Goal: Book appointment/travel/reservation

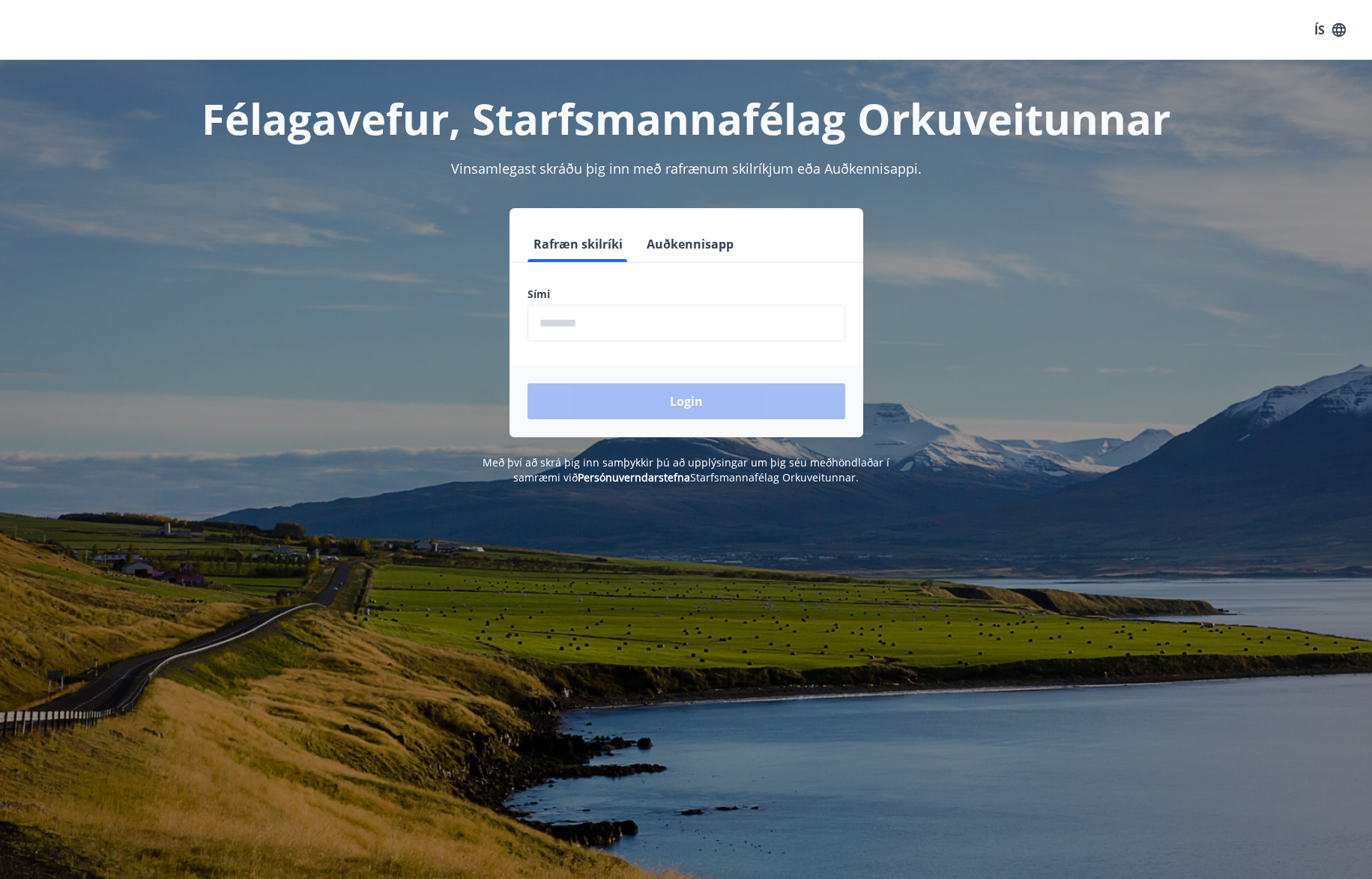
click at [600, 323] on input "phone" at bounding box center [686, 323] width 318 height 36
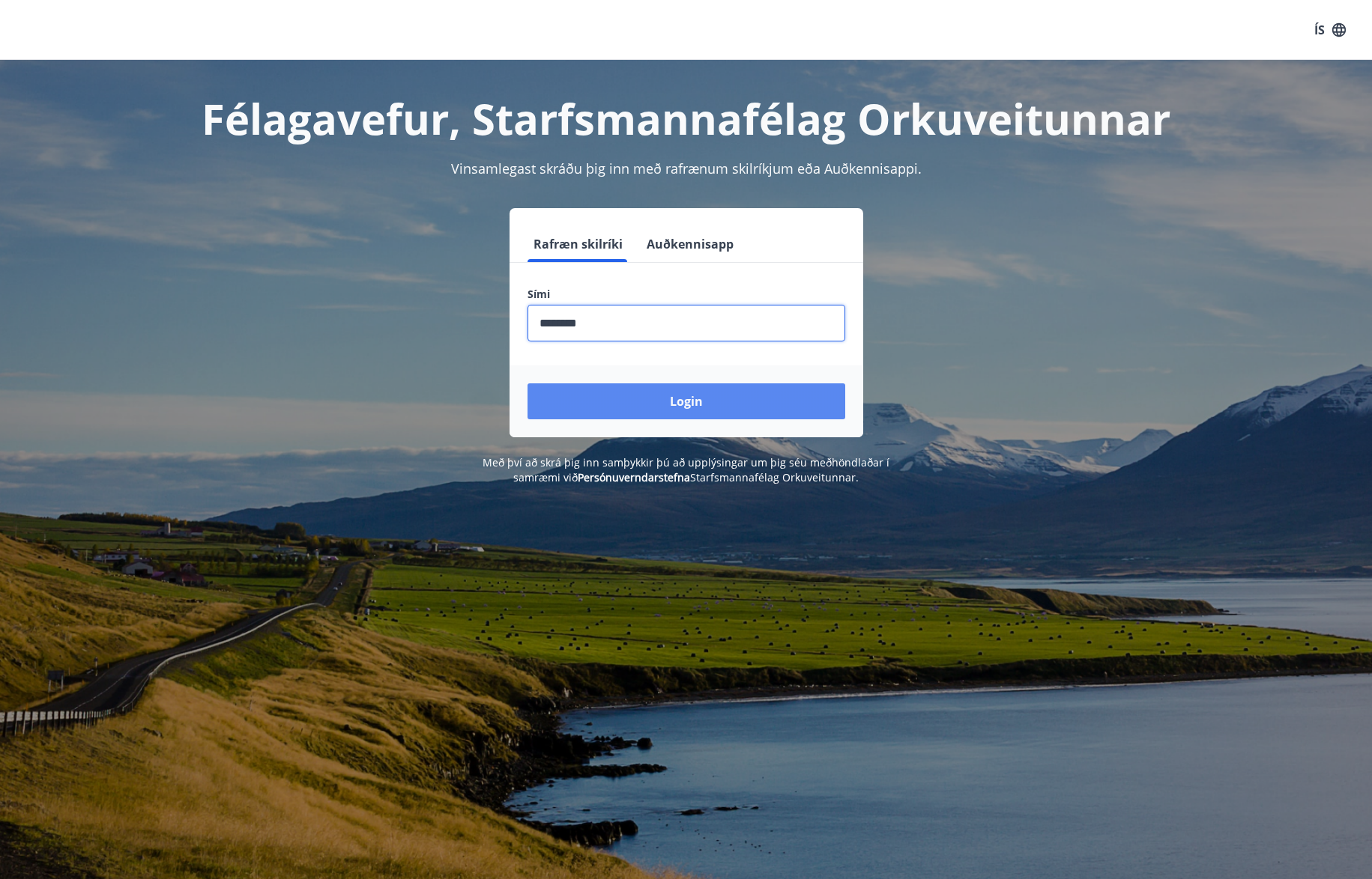
type input "********"
click at [652, 401] on button "Login" at bounding box center [686, 401] width 318 height 36
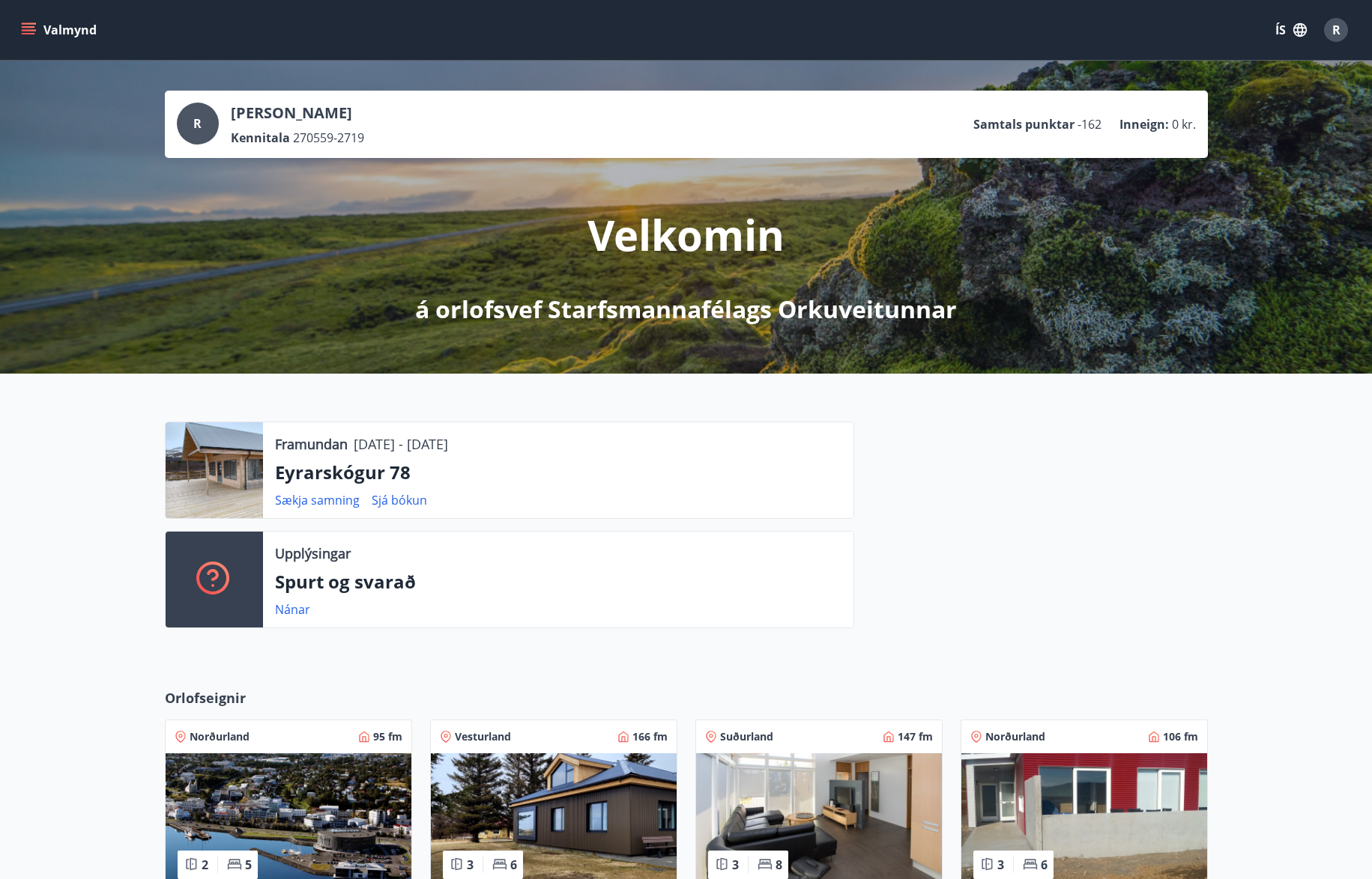
click at [35, 16] on div "Valmynd ÍS R" at bounding box center [686, 29] width 1336 height 36
click at [35, 32] on icon "menu" at bounding box center [28, 29] width 15 height 15
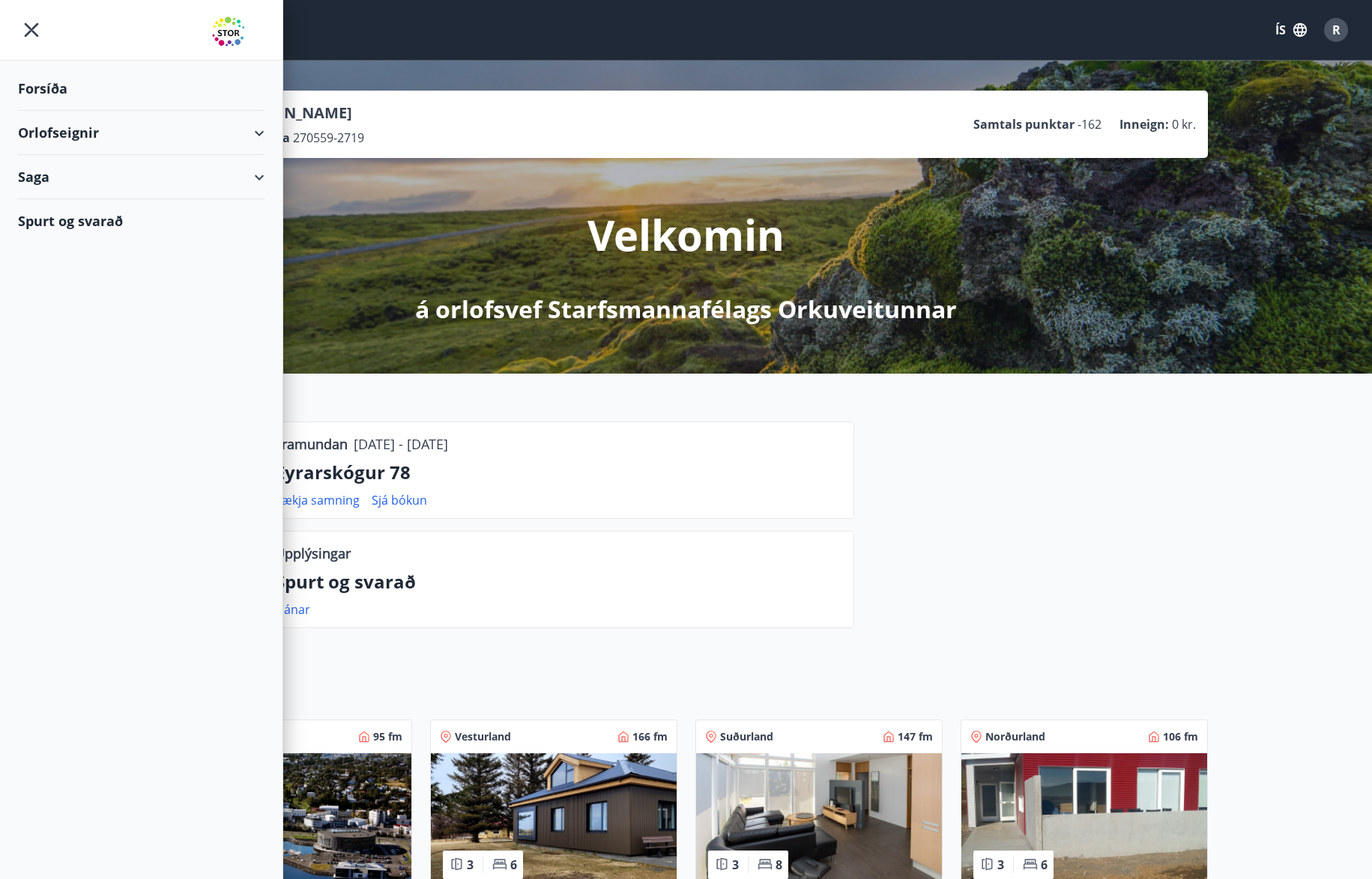
click at [263, 127] on div "Orlofseignir" at bounding box center [141, 133] width 246 height 44
click at [73, 201] on div "Bókunardagatal" at bounding box center [141, 203] width 223 height 32
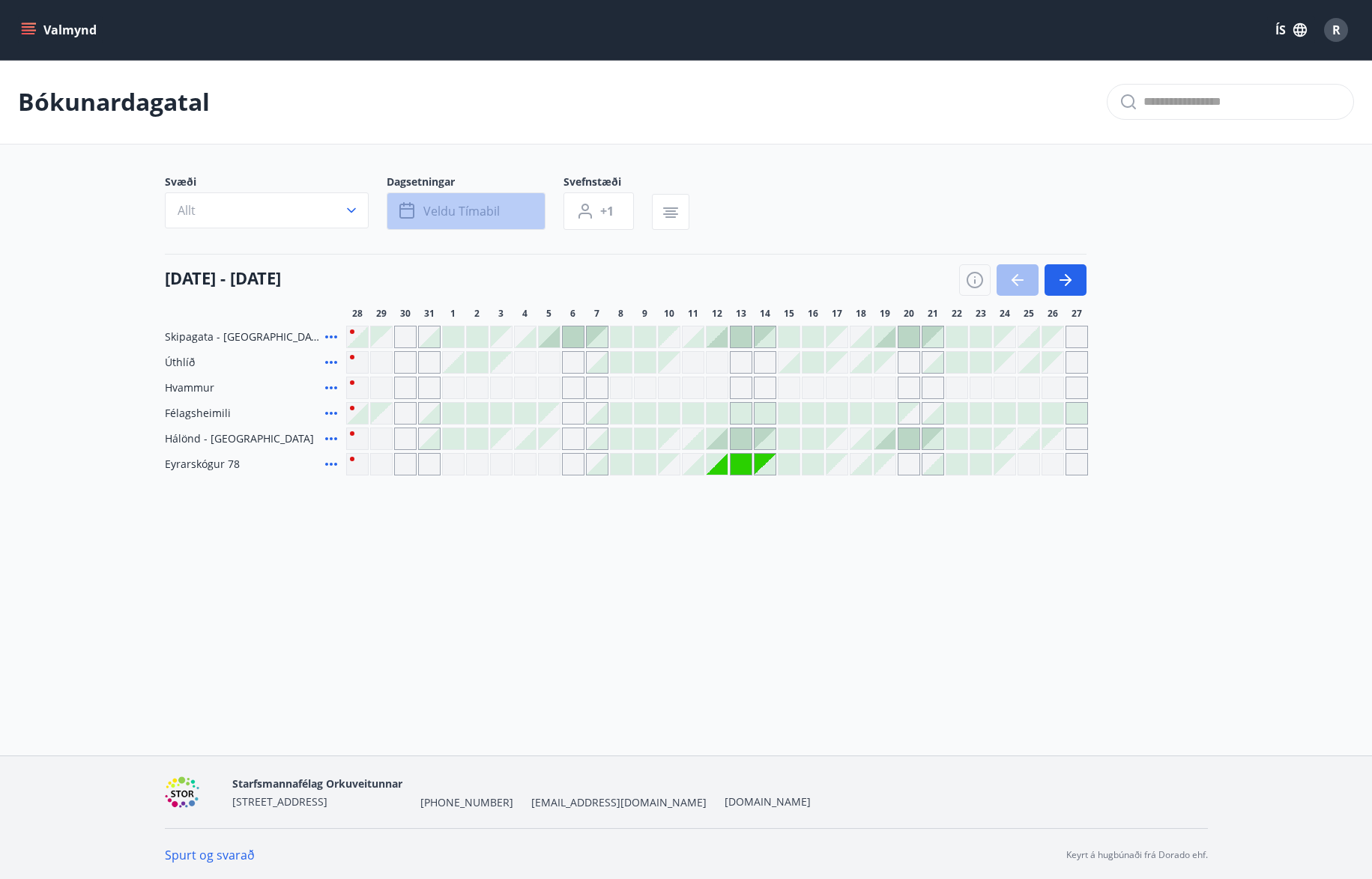
click at [463, 211] on span "Veldu tímabil" at bounding box center [461, 211] width 76 height 17
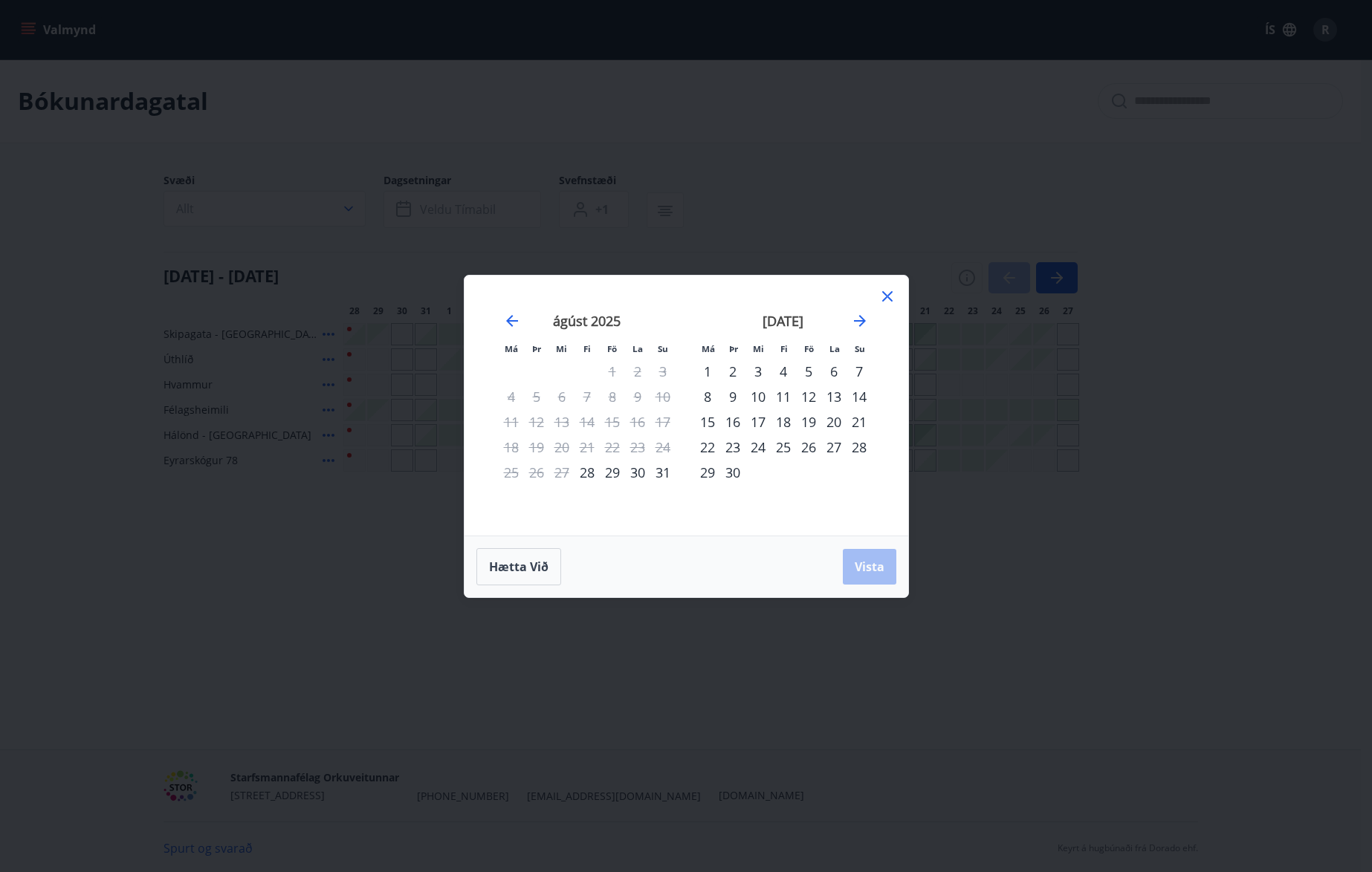
click at [834, 419] on div "20" at bounding box center [834, 422] width 25 height 25
click at [857, 417] on div "21" at bounding box center [859, 422] width 25 height 25
click at [886, 291] on icon at bounding box center [887, 296] width 18 height 18
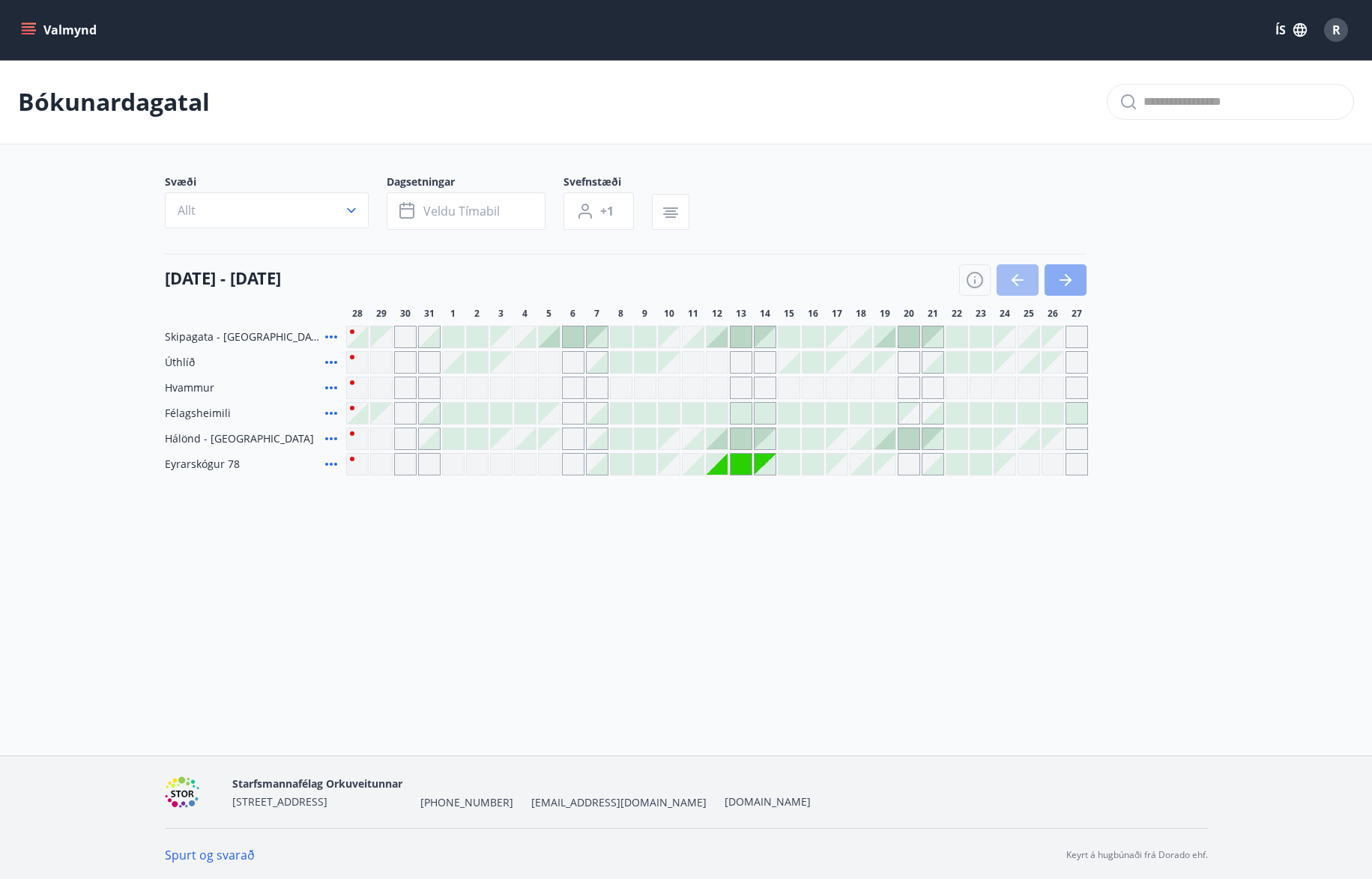
click at [1063, 272] on icon "button" at bounding box center [1065, 280] width 18 height 18
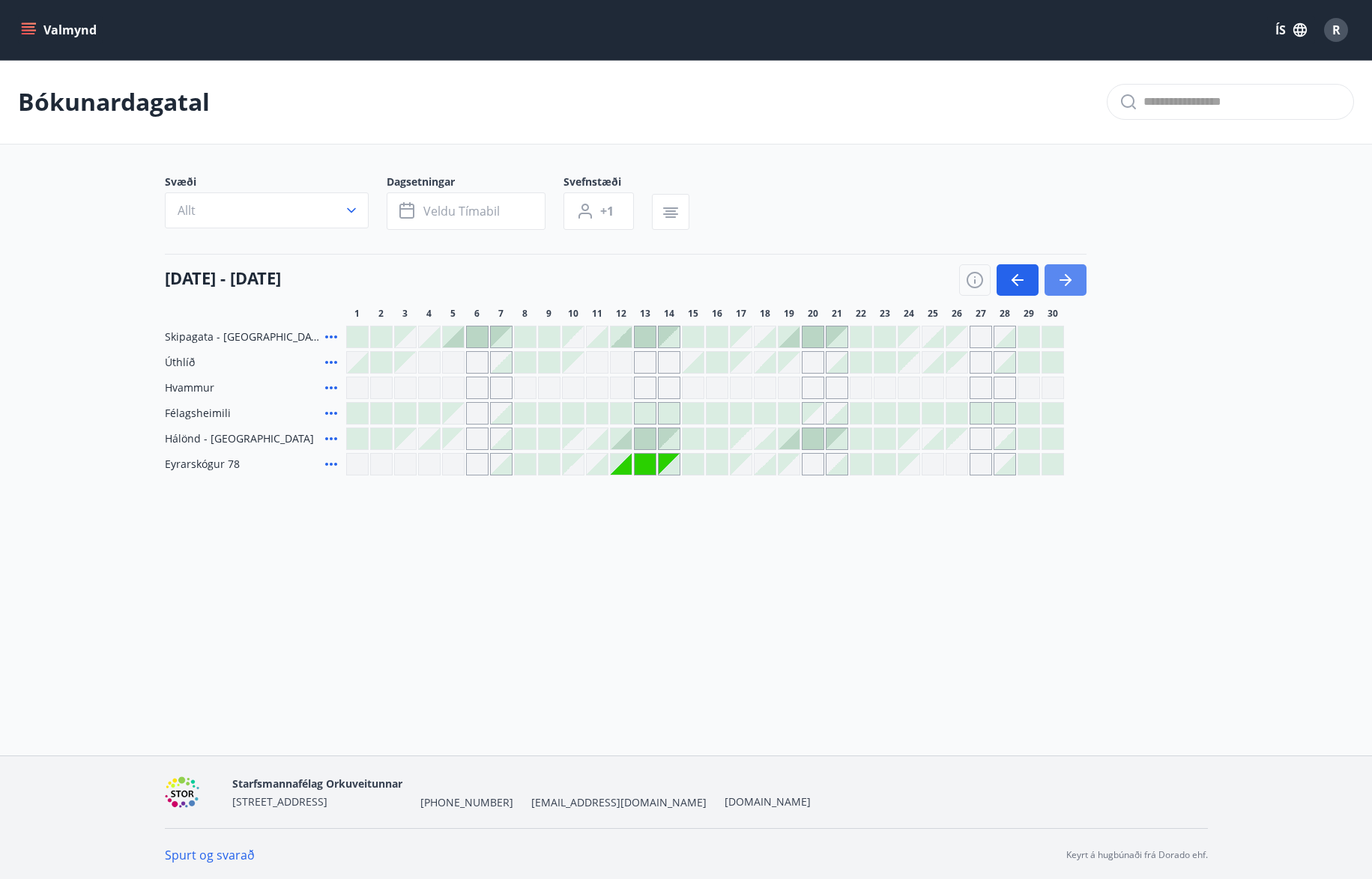
click at [1068, 277] on icon "button" at bounding box center [1068, 280] width 7 height 12
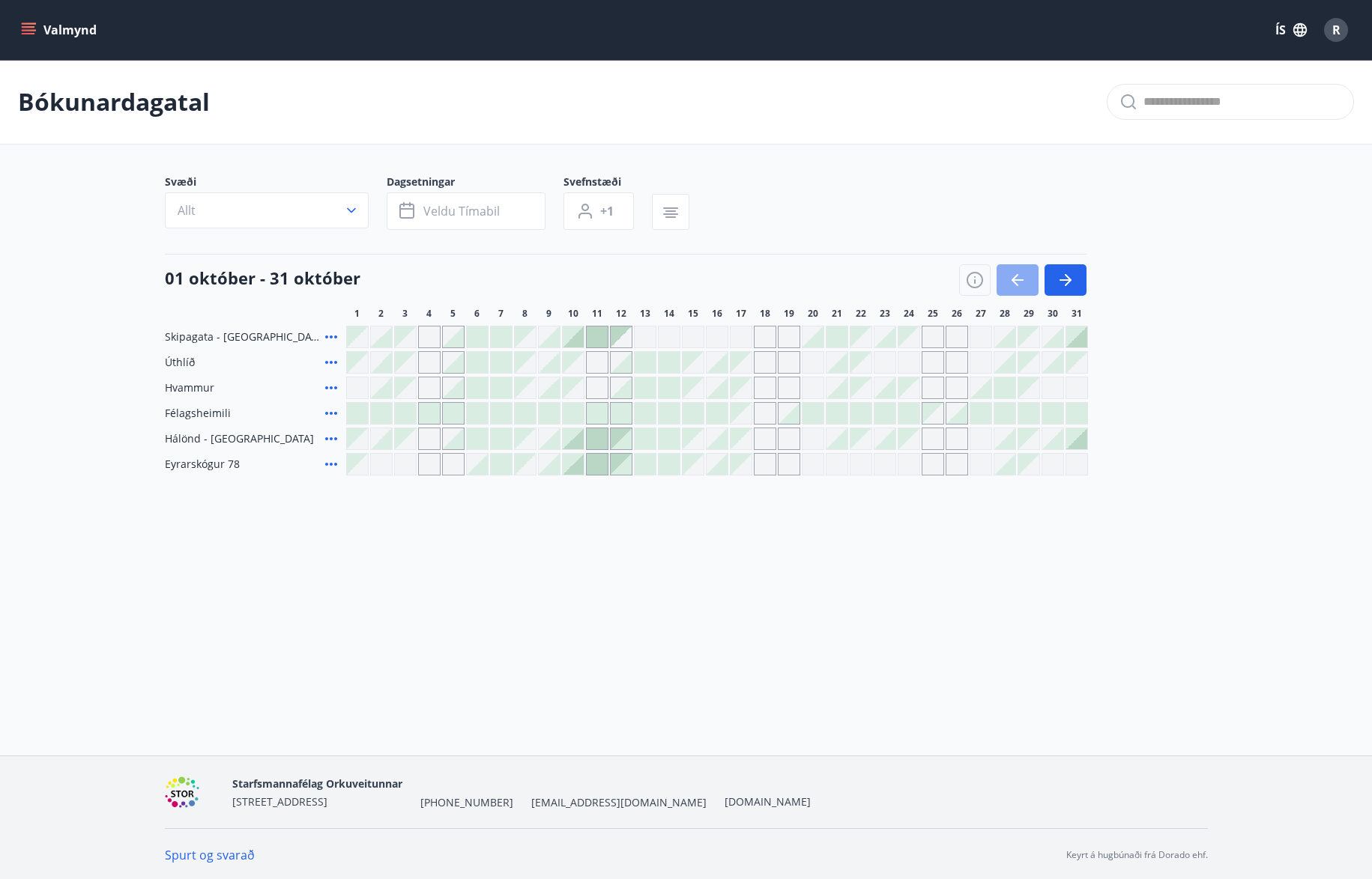
click at [1013, 279] on icon "button" at bounding box center [1015, 280] width 7 height 12
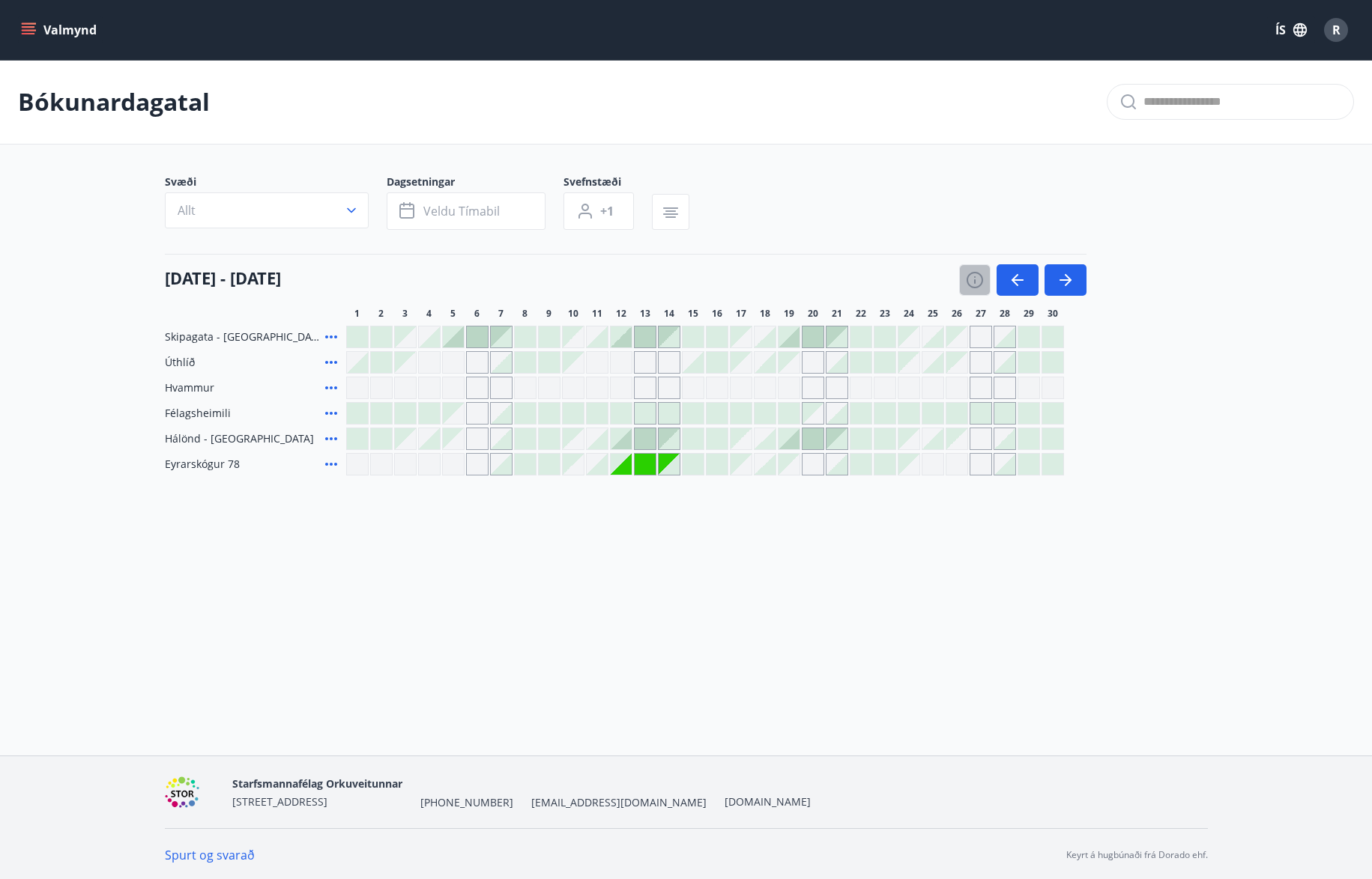
click at [973, 278] on icon "button" at bounding box center [974, 280] width 18 height 18
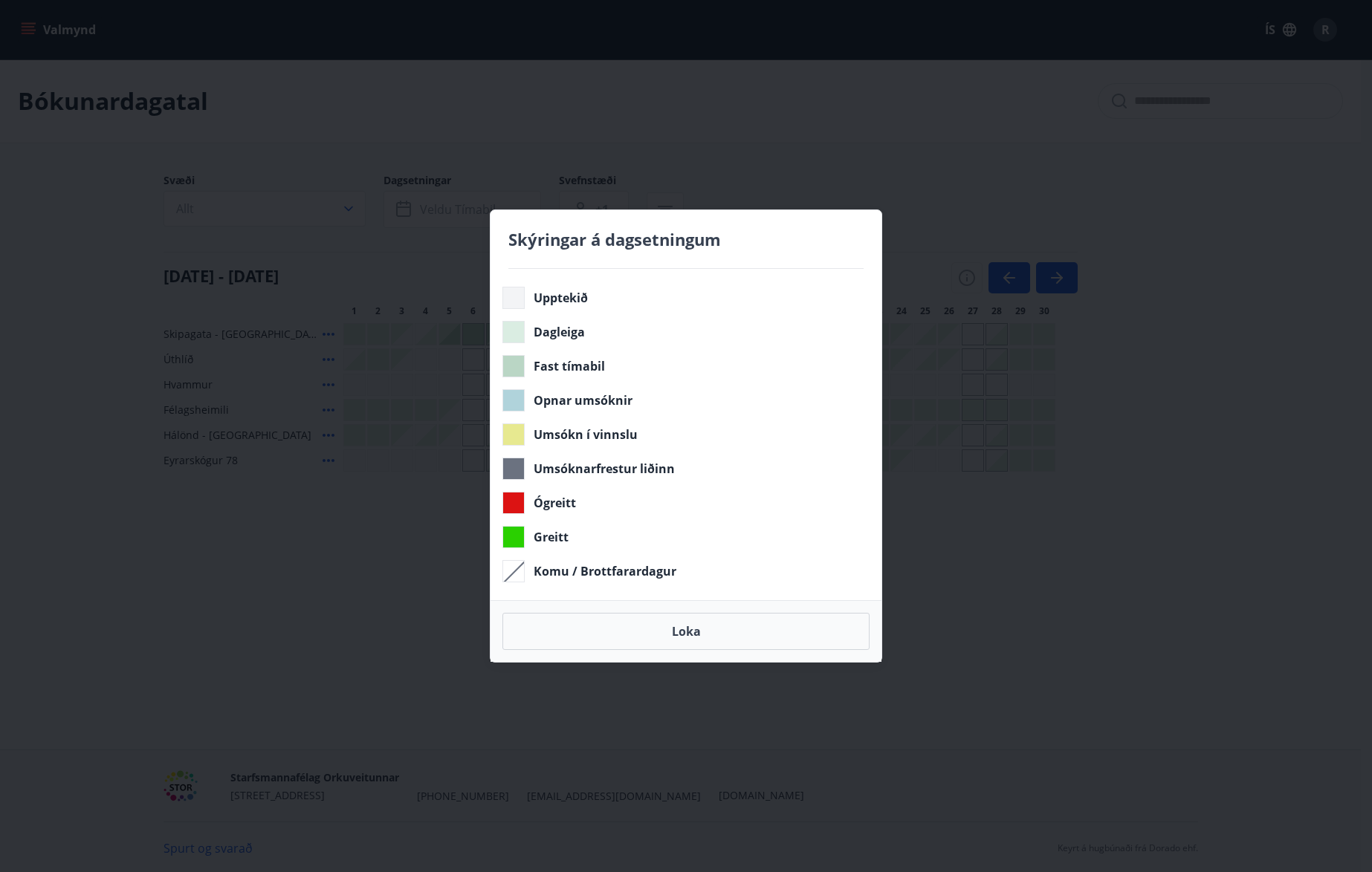
click at [1022, 159] on div "Skýringar á dagsetningum Upptekið Dagleiga Fast tímabil Opnar umsóknir Umsókn í…" at bounding box center [686, 436] width 1372 height 872
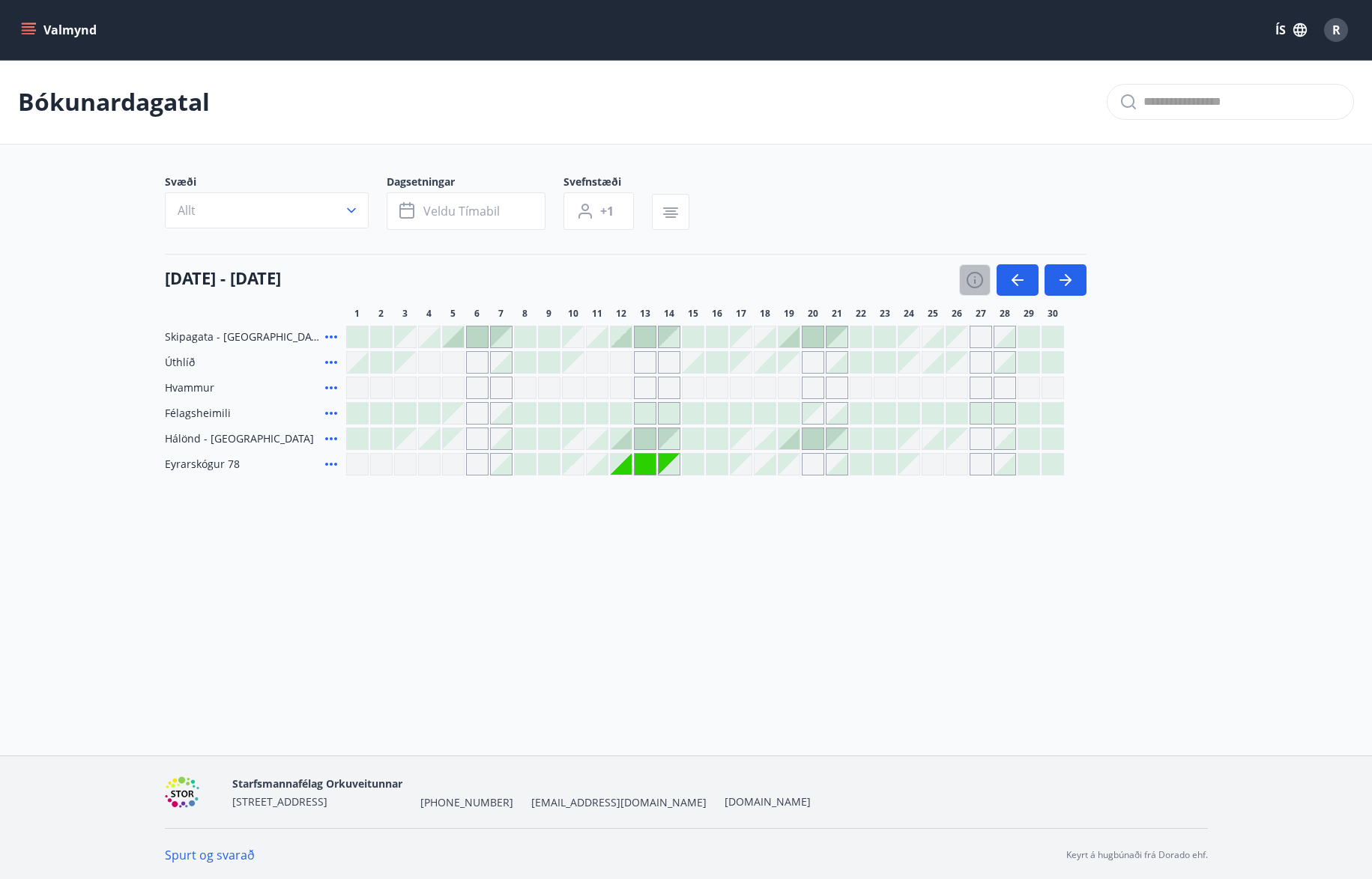
click at [975, 281] on icon "button" at bounding box center [974, 280] width 18 height 18
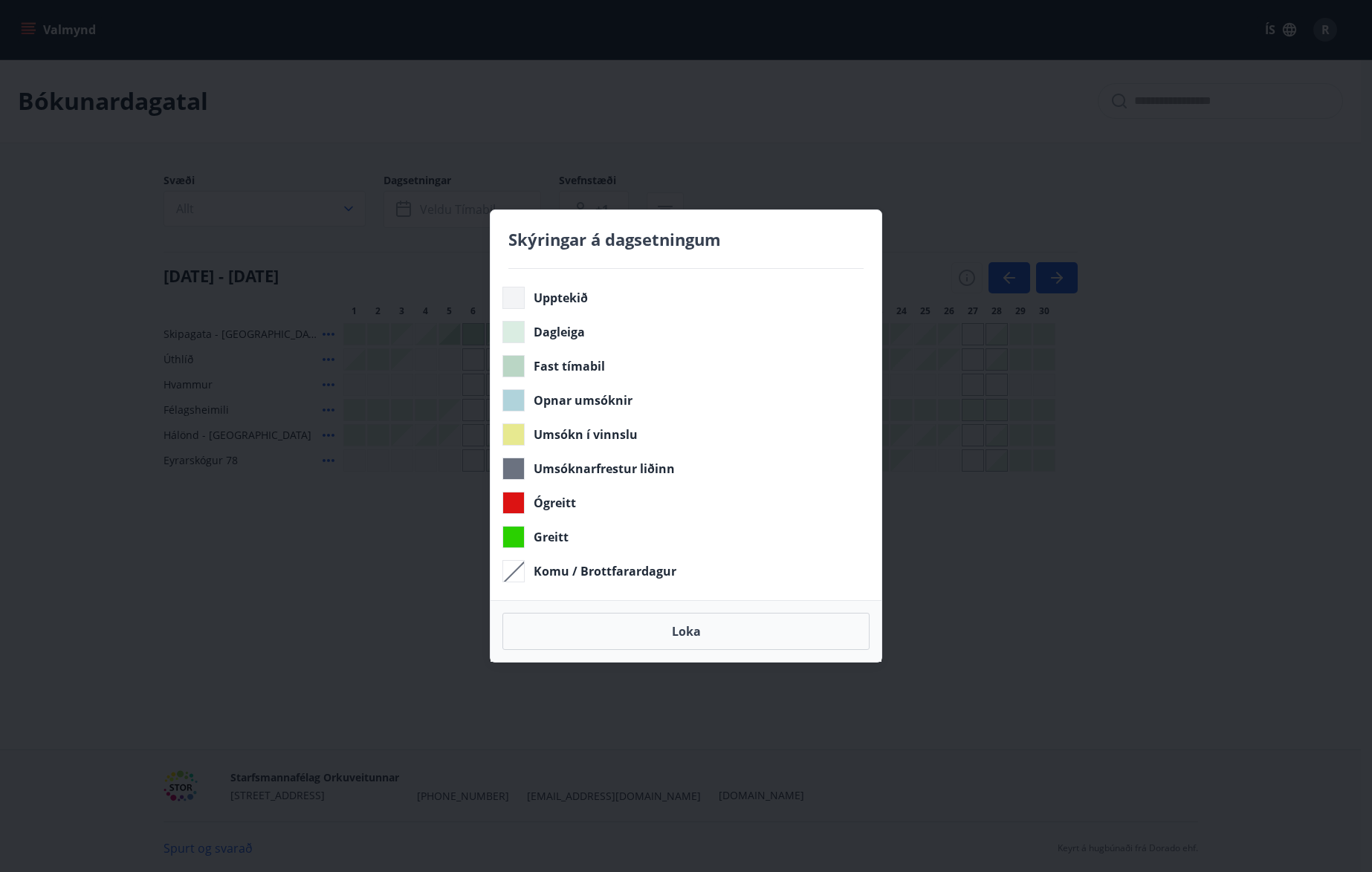
click at [969, 226] on div "Skýringar á dagsetningum Upptekið Dagleiga Fast tímabil Opnar umsóknir Umsókn í…" at bounding box center [686, 436] width 1372 height 872
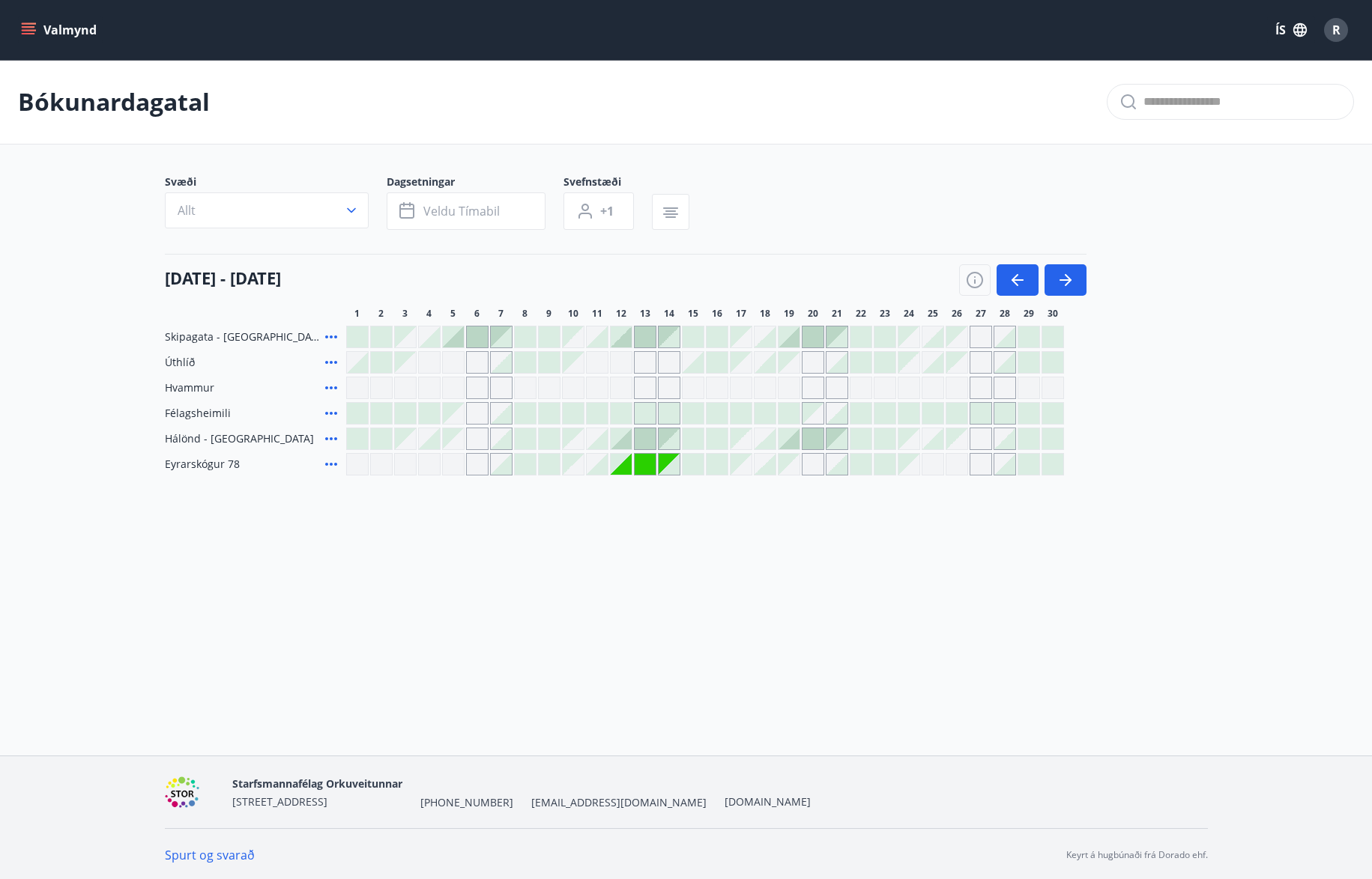
click at [813, 335] on div at bounding box center [813, 337] width 21 height 21
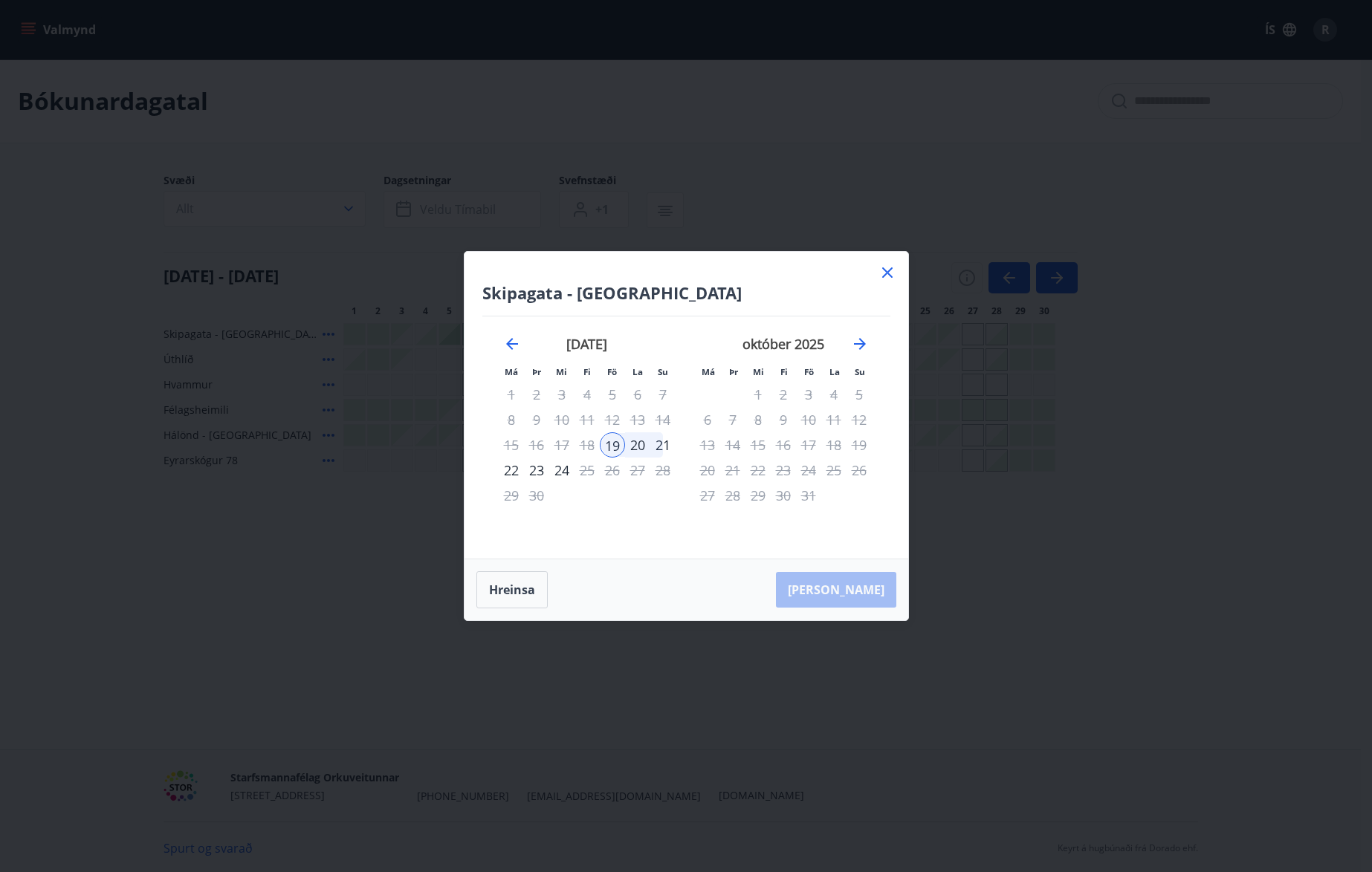
click at [638, 442] on div "20" at bounding box center [637, 445] width 25 height 25
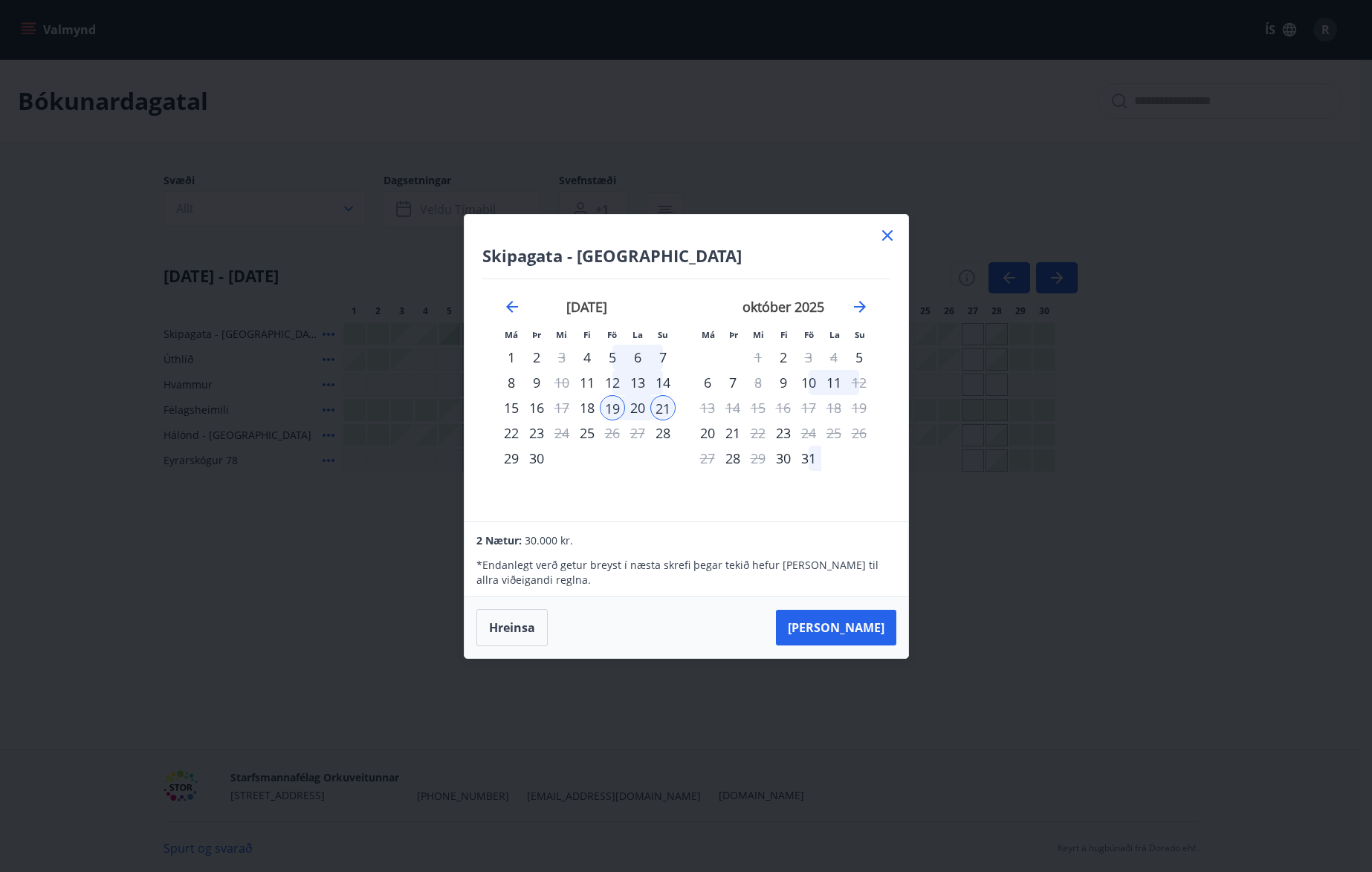
click at [891, 236] on icon at bounding box center [887, 235] width 18 height 18
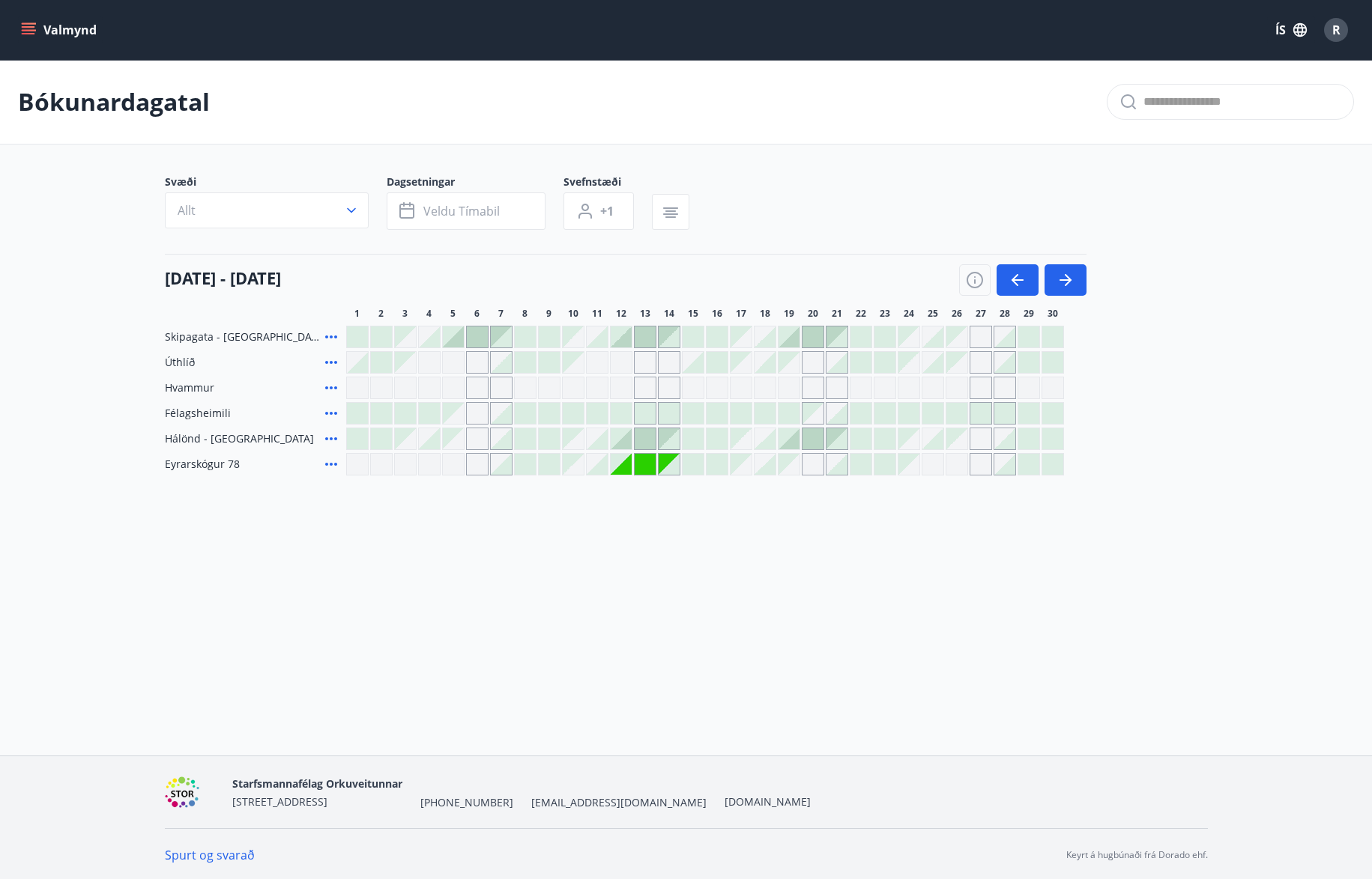
click at [817, 336] on div at bounding box center [813, 337] width 21 height 21
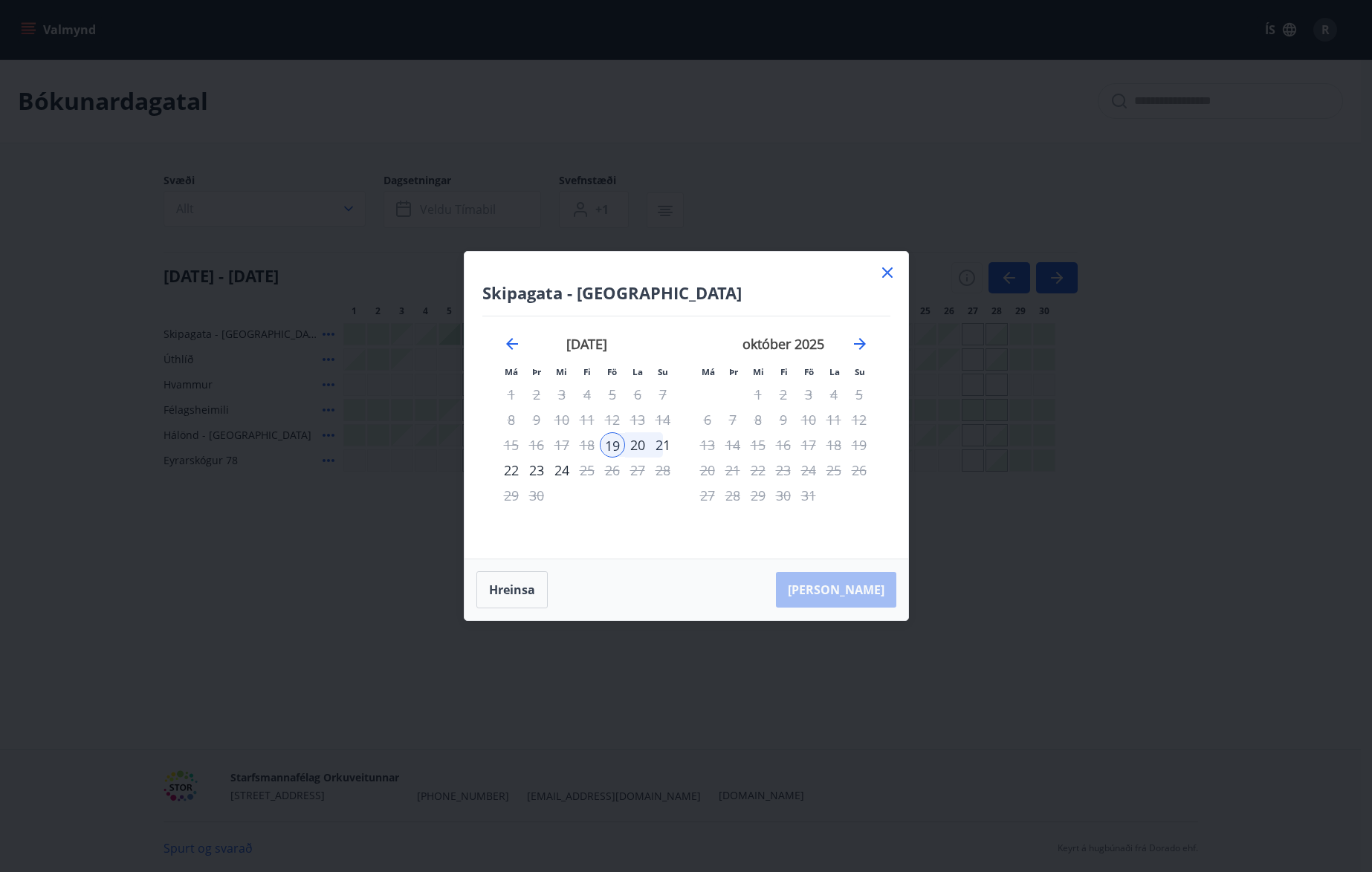
click at [640, 445] on div "20" at bounding box center [637, 445] width 25 height 25
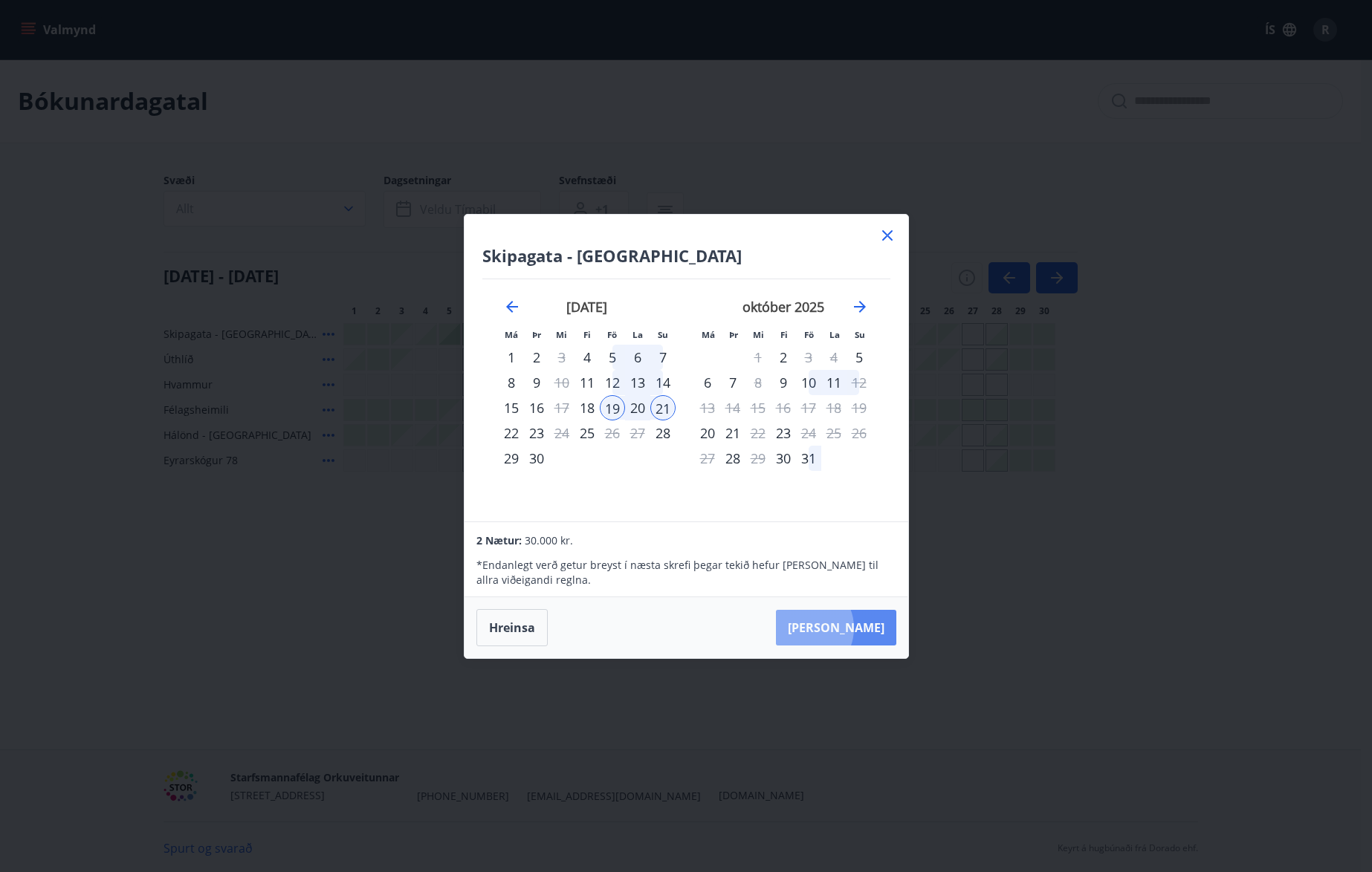
click at [849, 628] on button "[PERSON_NAME]" at bounding box center [835, 627] width 120 height 35
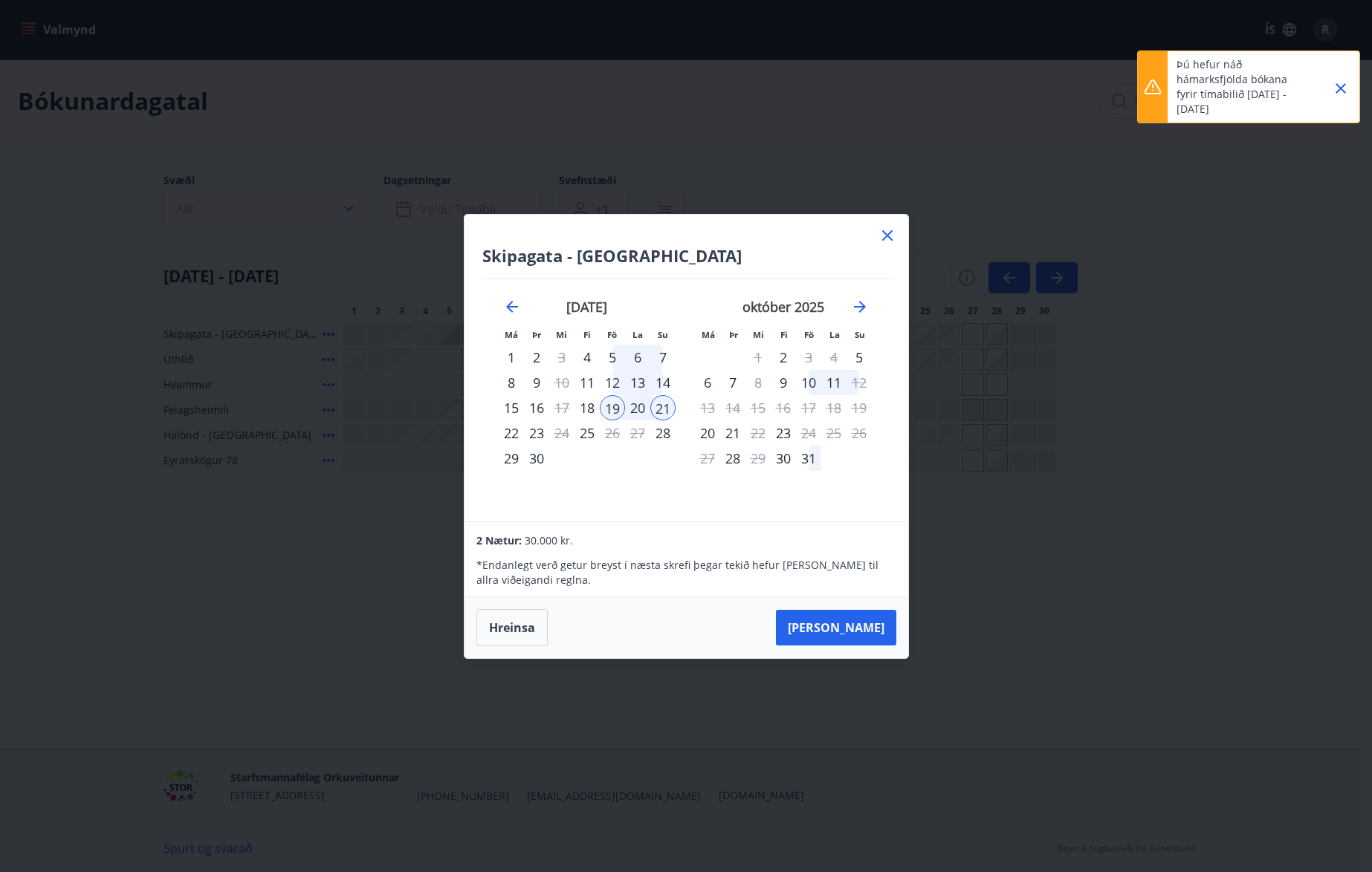
click at [1343, 88] on icon "Close" at bounding box center [1341, 88] width 18 height 18
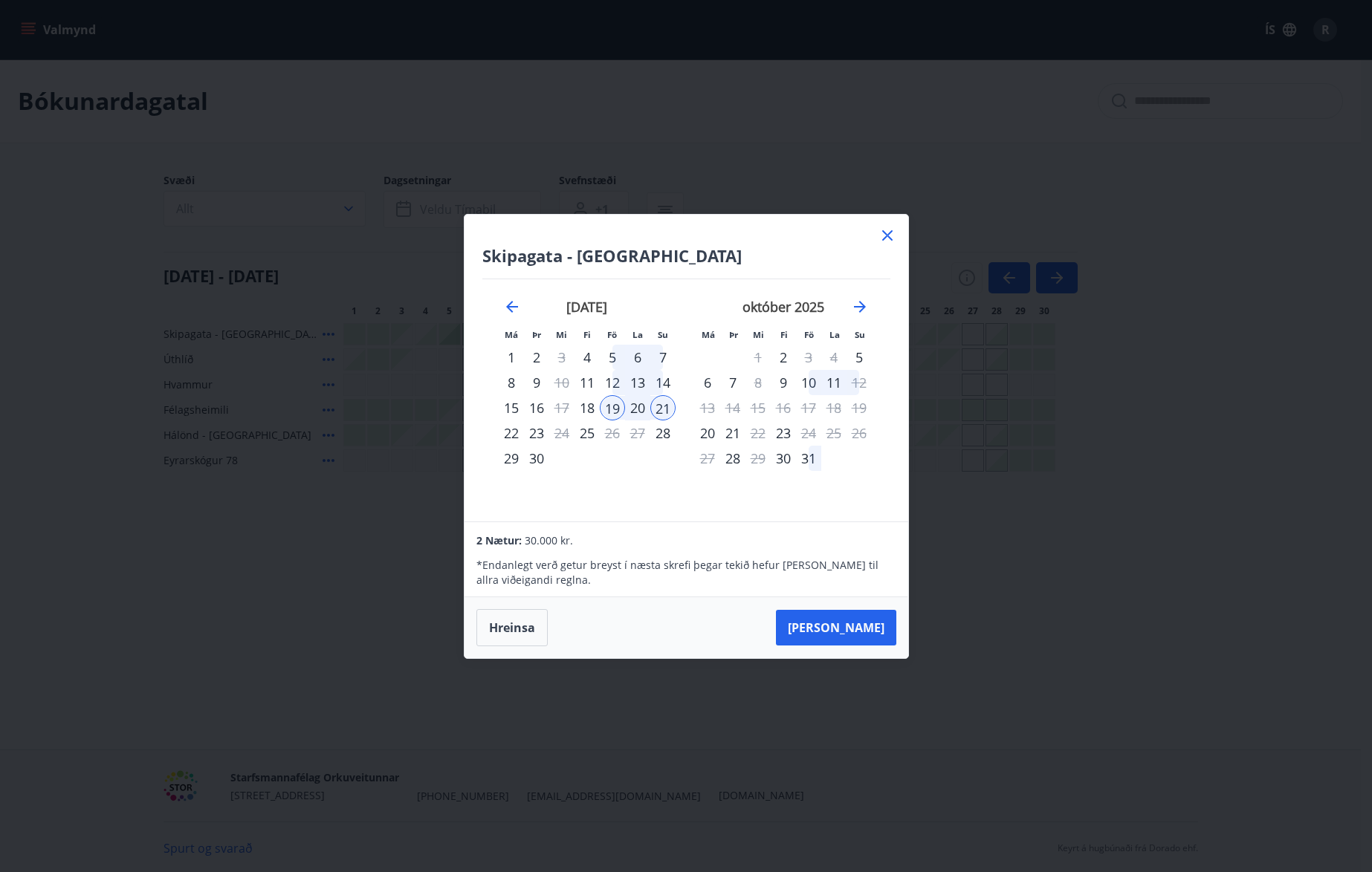
click at [885, 236] on icon at bounding box center [887, 235] width 18 height 18
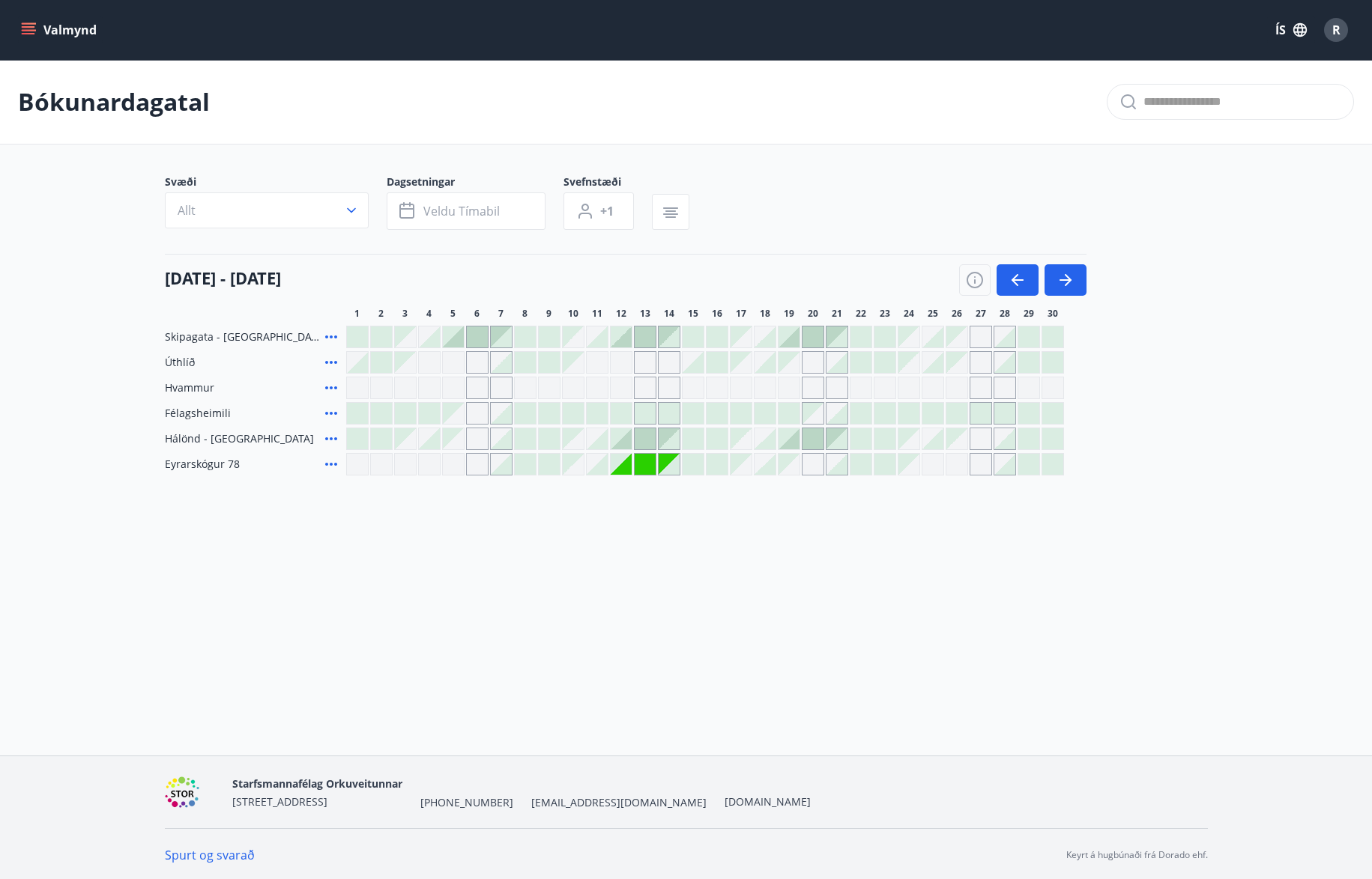
click at [810, 338] on div at bounding box center [813, 337] width 21 height 21
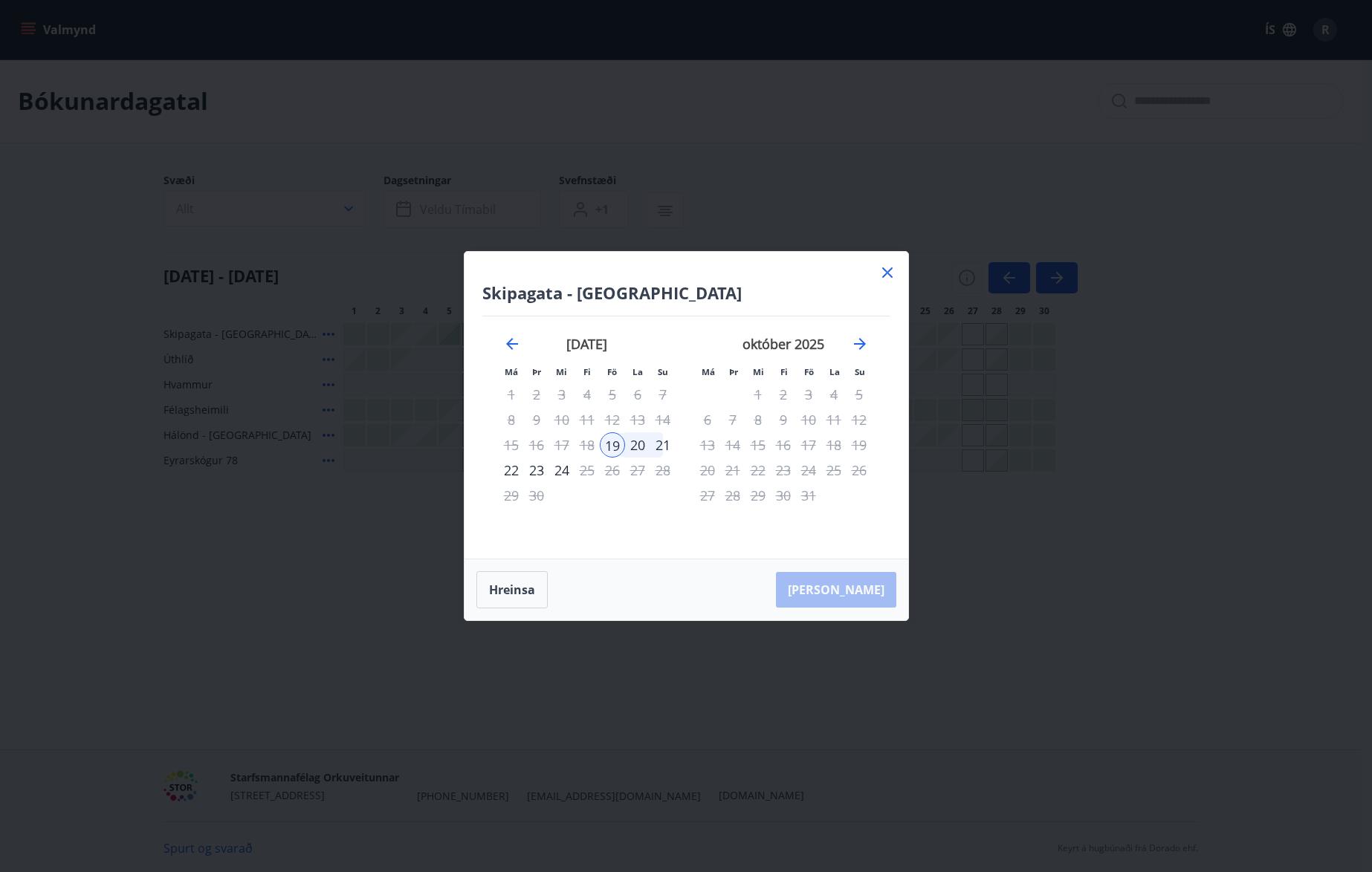
click at [655, 438] on div "21" at bounding box center [663, 445] width 25 height 25
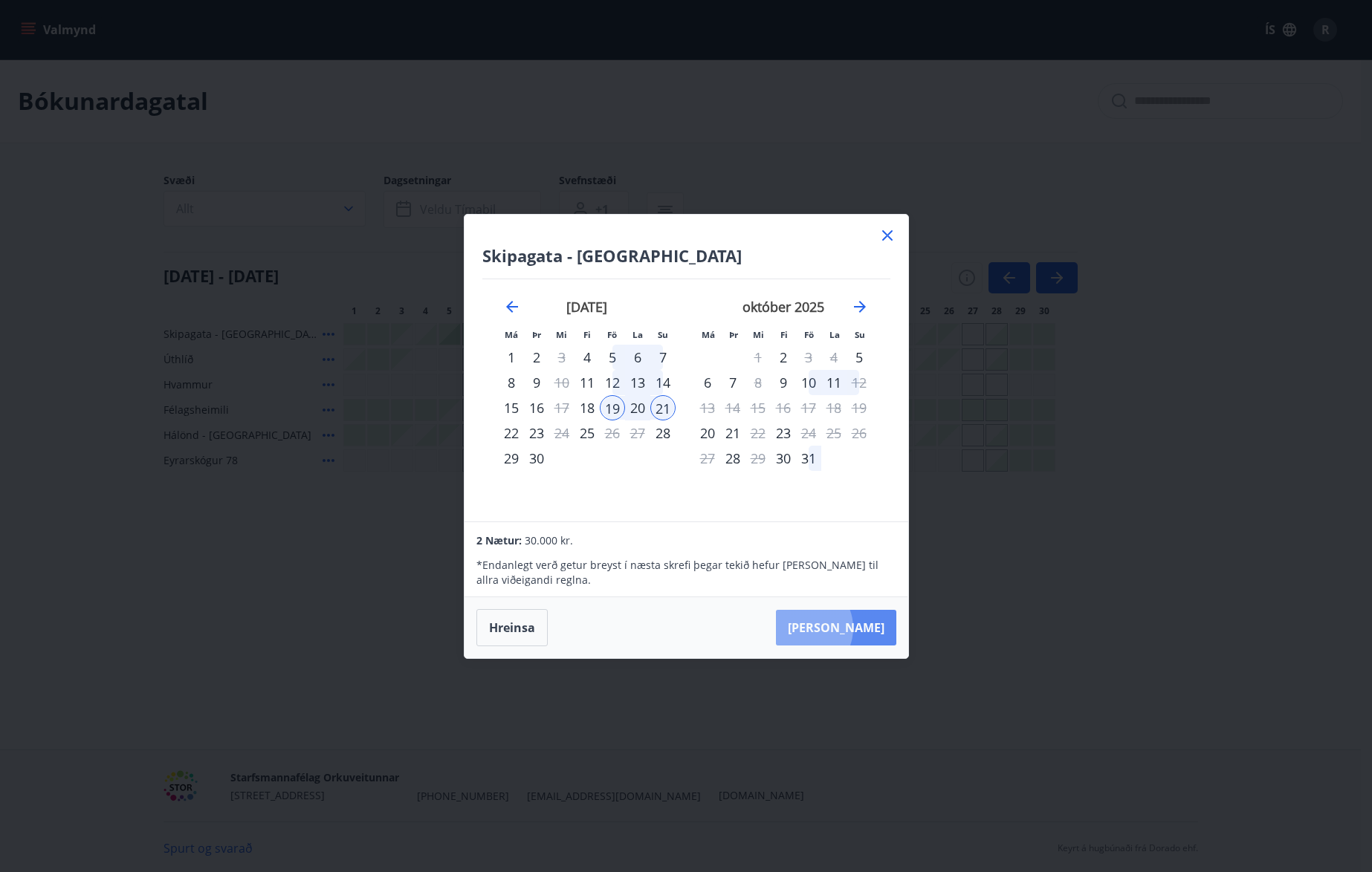
click at [848, 628] on button "[PERSON_NAME]" at bounding box center [835, 627] width 120 height 35
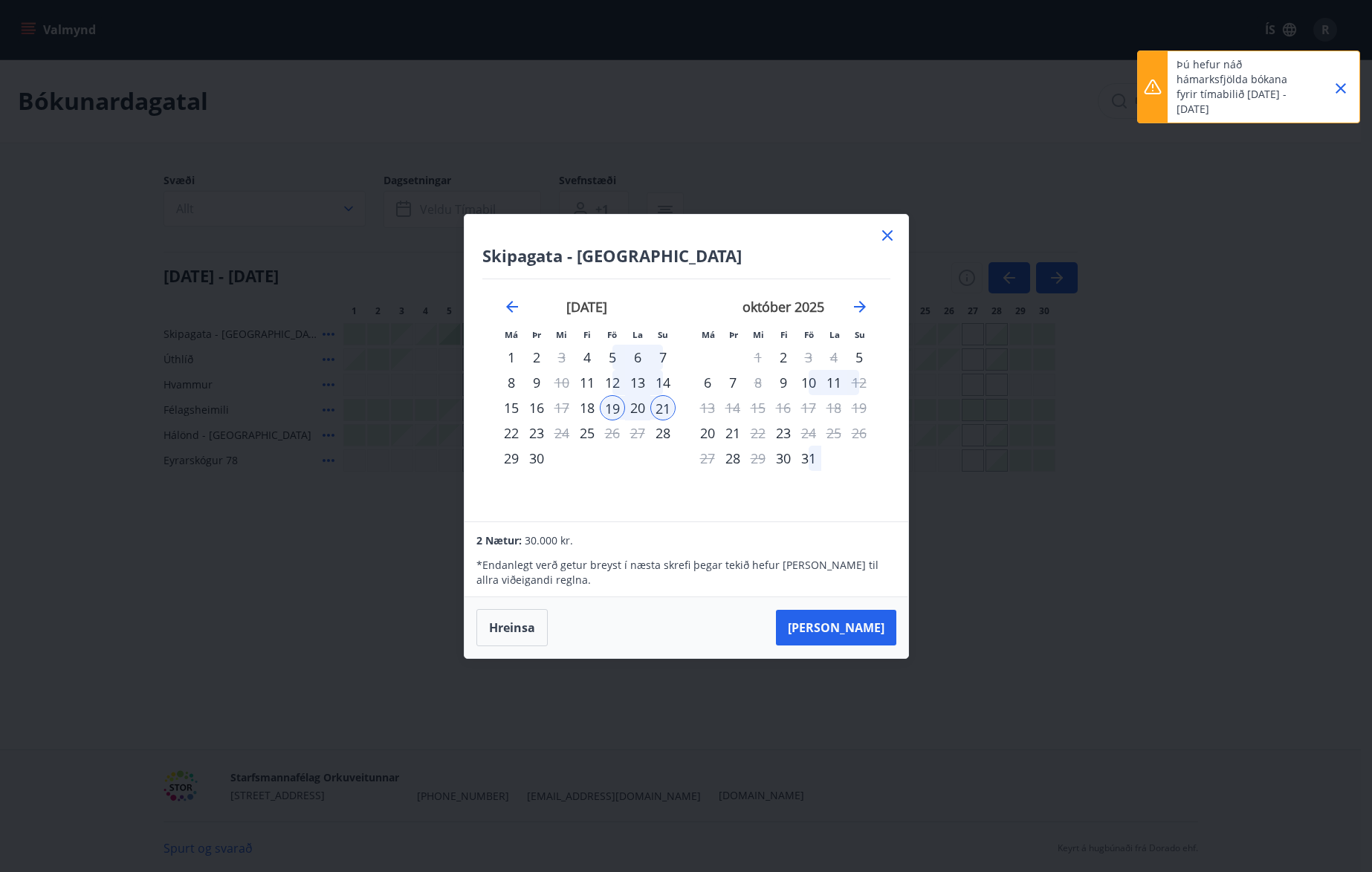
click at [1341, 86] on icon "Close" at bounding box center [1341, 88] width 18 height 18
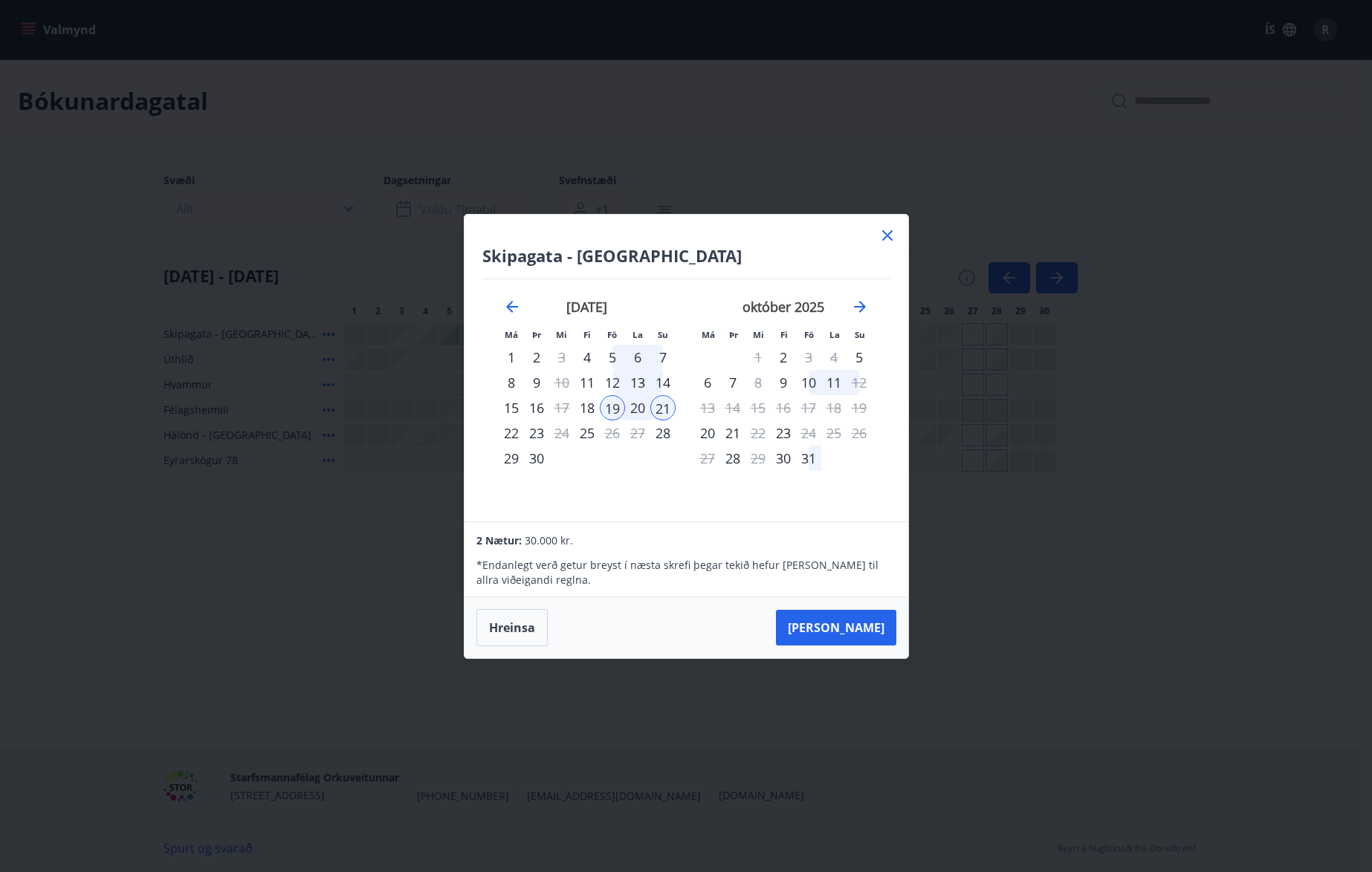
click at [884, 231] on icon at bounding box center [887, 235] width 18 height 18
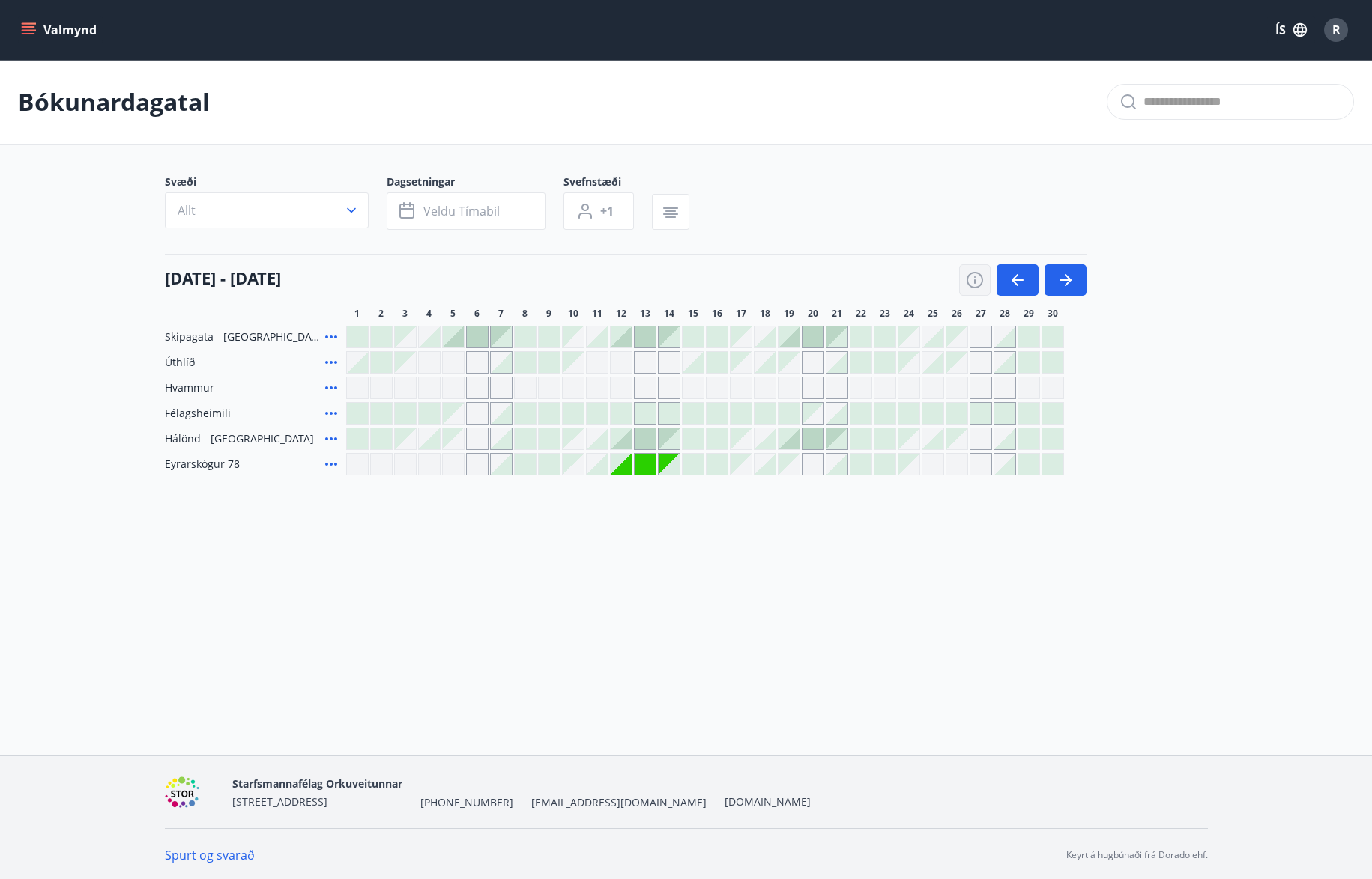
click at [978, 272] on icon "button" at bounding box center [974, 280] width 18 height 18
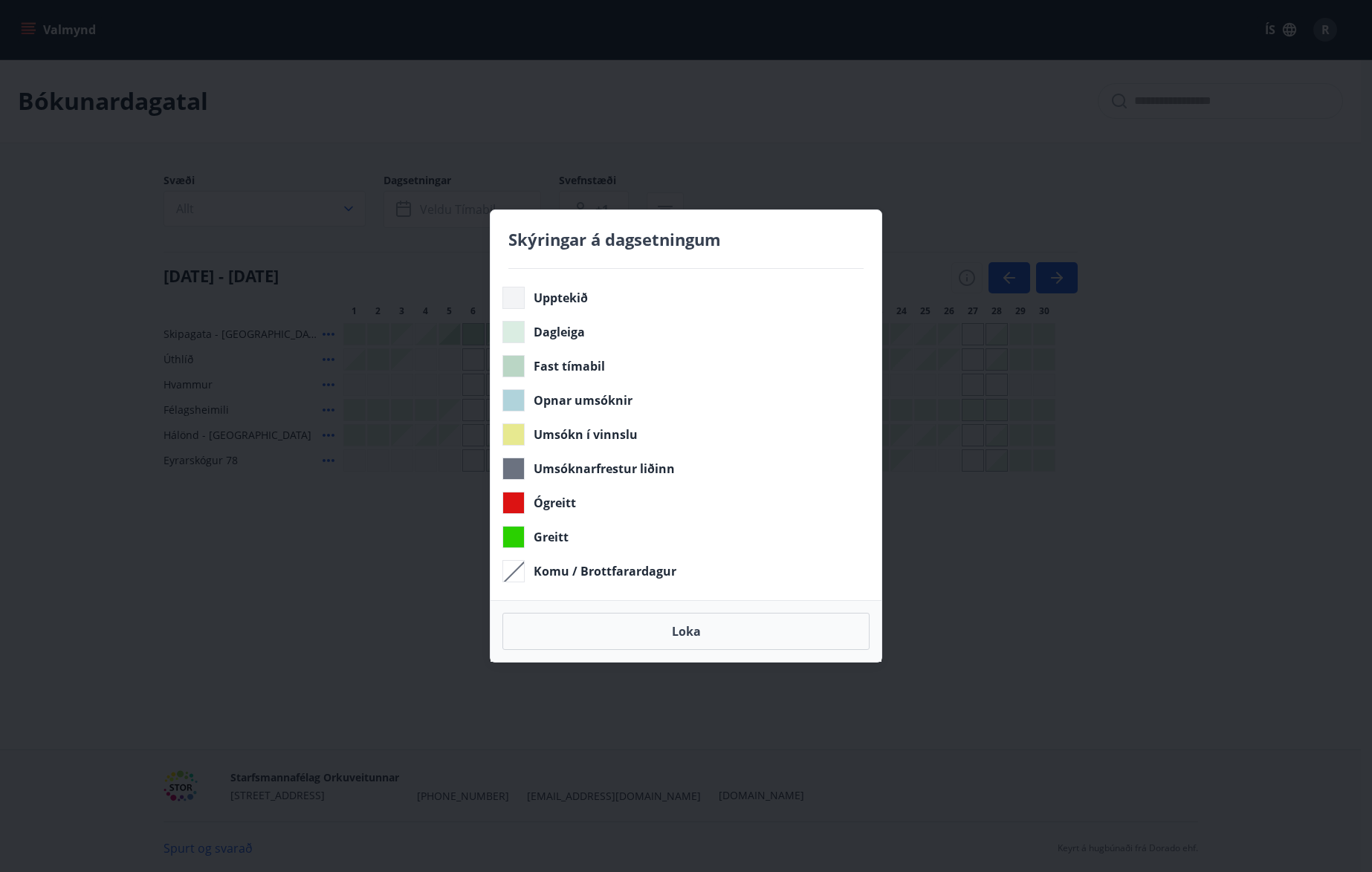
click at [969, 148] on div "Skýringar á dagsetningum Upptekið Dagleiga Fast tímabil Opnar umsóknir Umsókn í…" at bounding box center [686, 436] width 1372 height 872
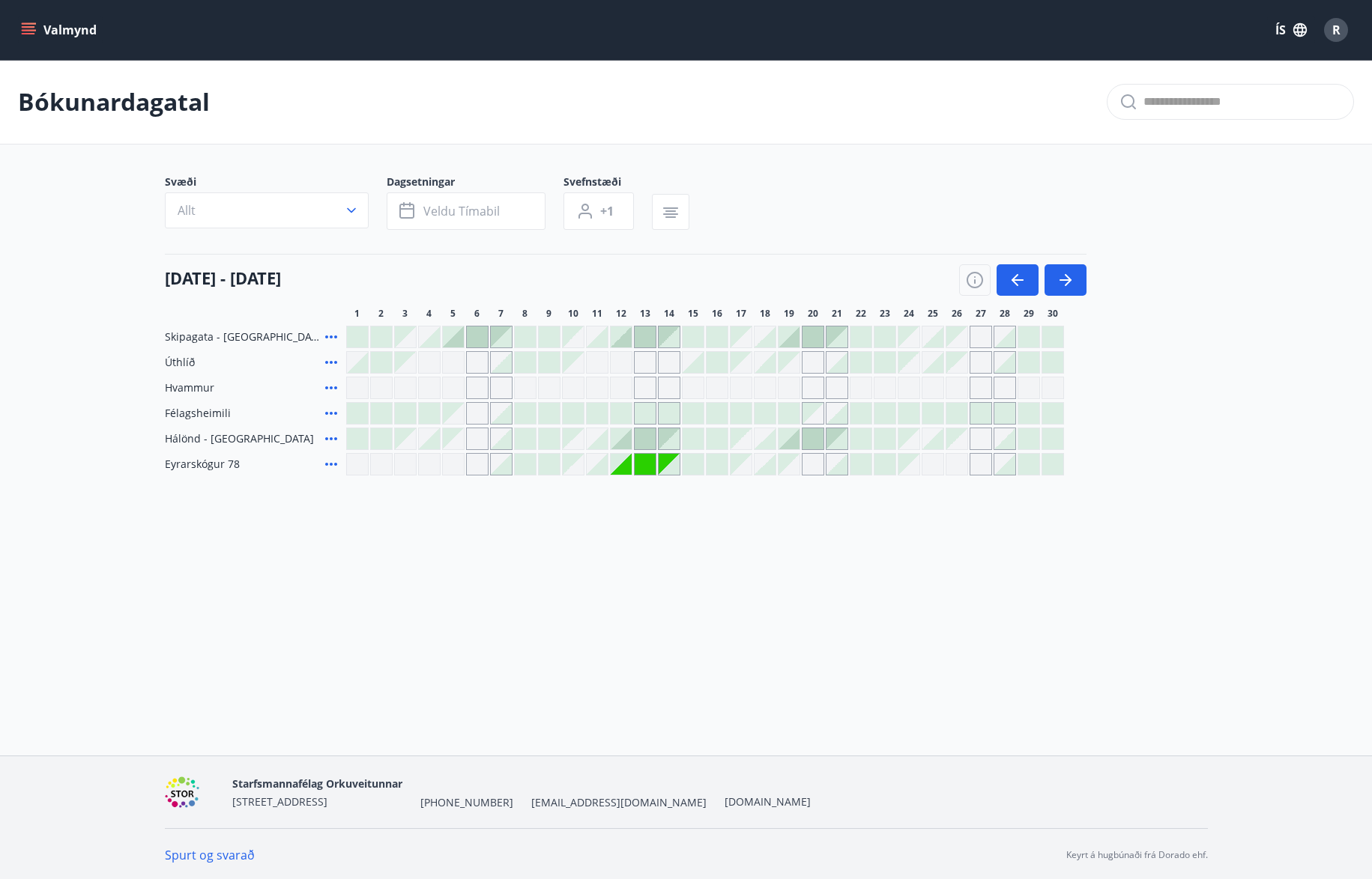
click at [649, 360] on div "Gráir dagar eru ekki bókanlegir" at bounding box center [645, 363] width 22 height 22
click at [1009, 275] on icon "button" at bounding box center [1017, 280] width 18 height 18
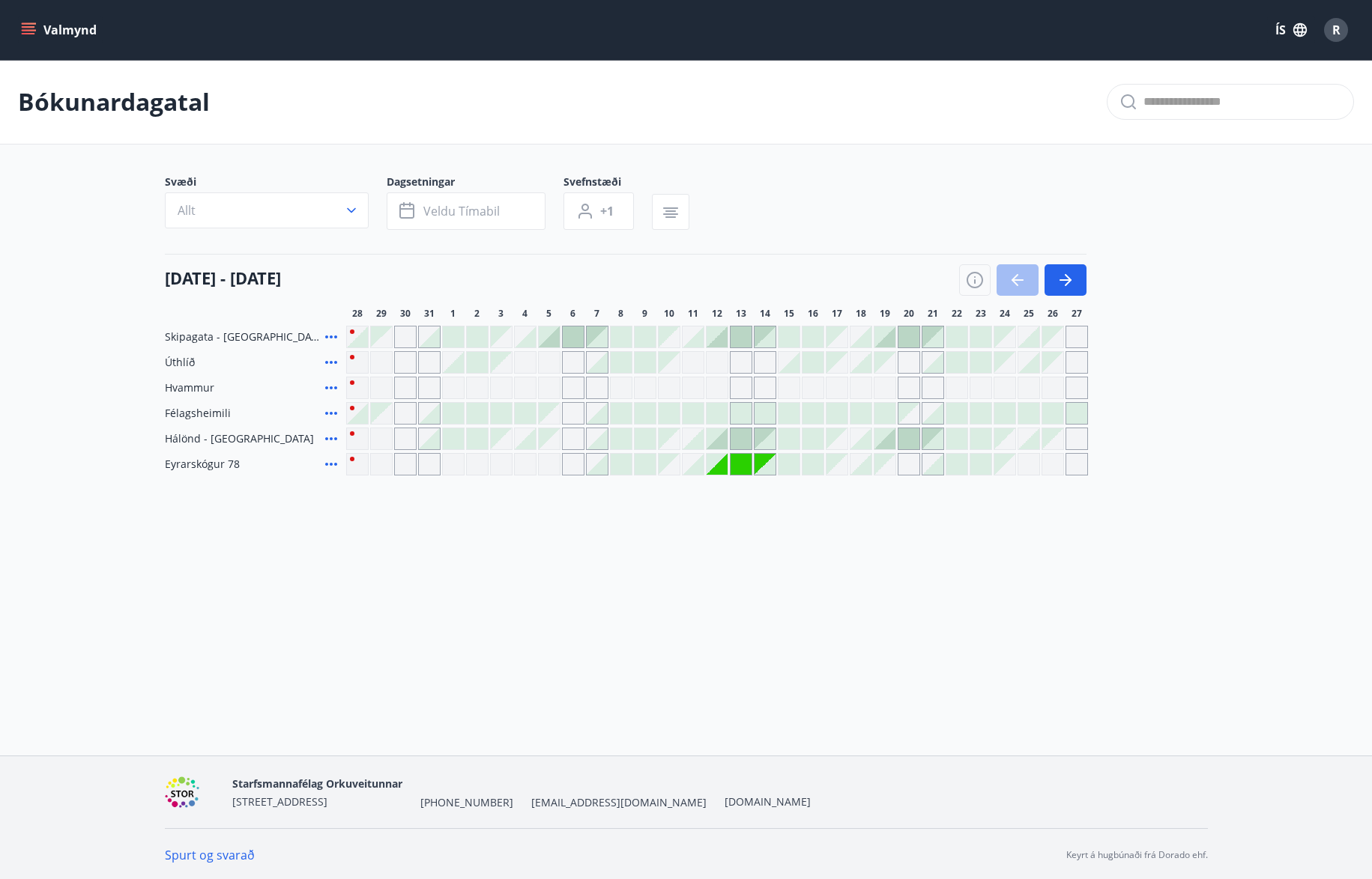
click at [743, 362] on div "Gráir dagar eru ekki bókanlegir" at bounding box center [741, 363] width 22 height 22
click at [574, 465] on div "Gráir dagar eru ekki bókanlegir" at bounding box center [573, 464] width 22 height 22
click at [1061, 272] on icon "button" at bounding box center [1065, 280] width 18 height 18
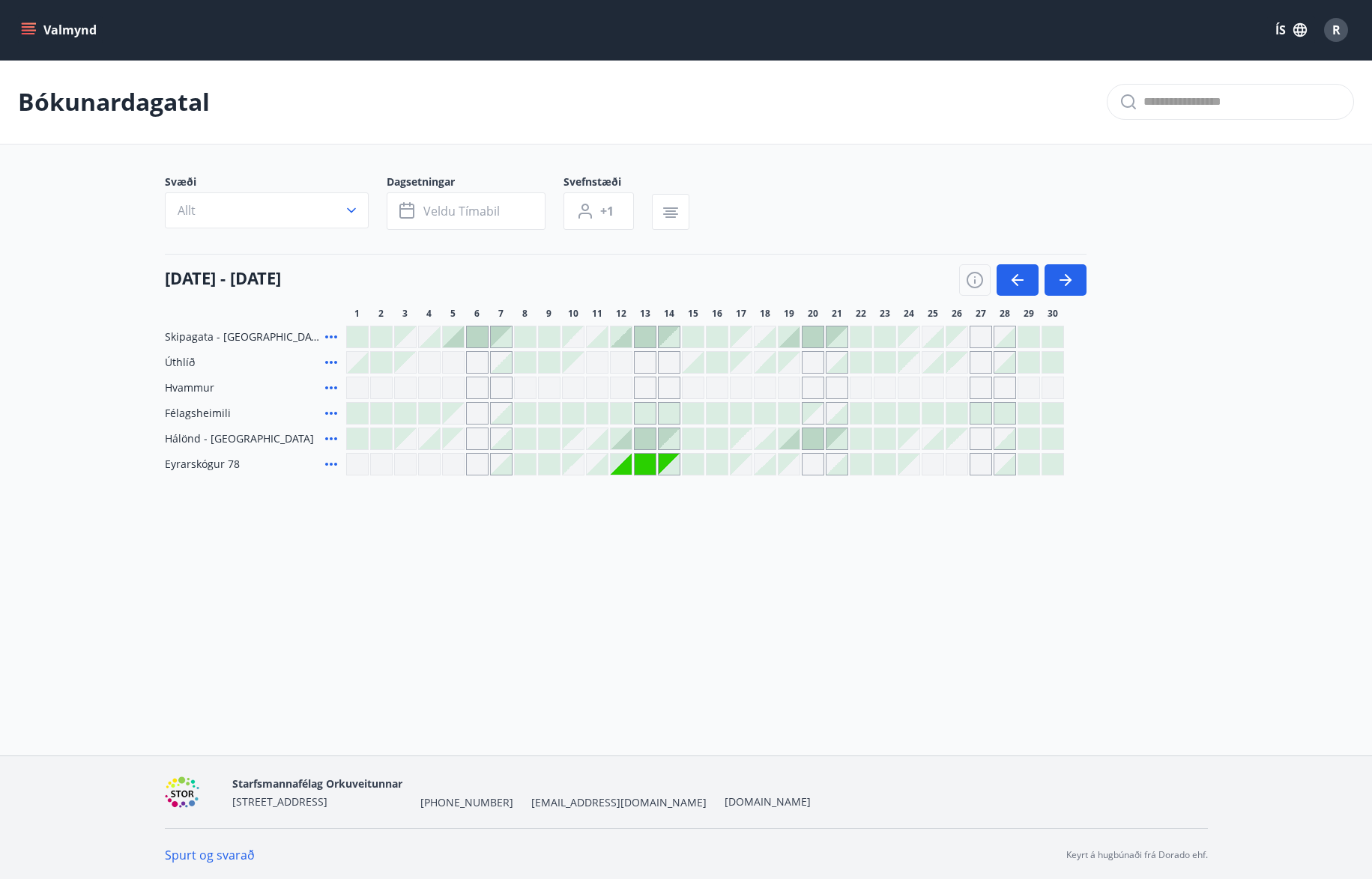
click at [814, 333] on div at bounding box center [813, 337] width 21 height 21
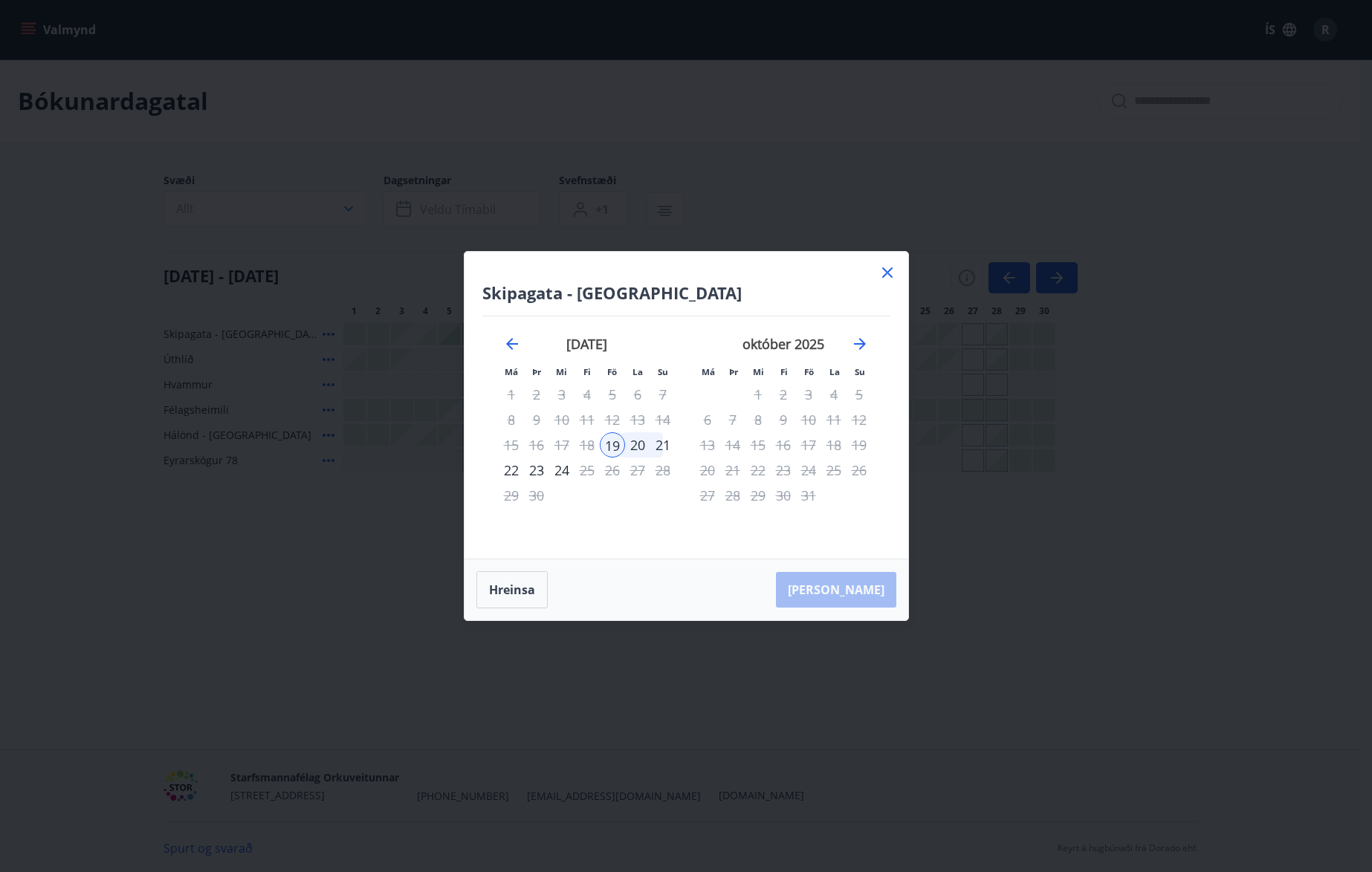
click at [658, 445] on div "21" at bounding box center [663, 445] width 25 height 25
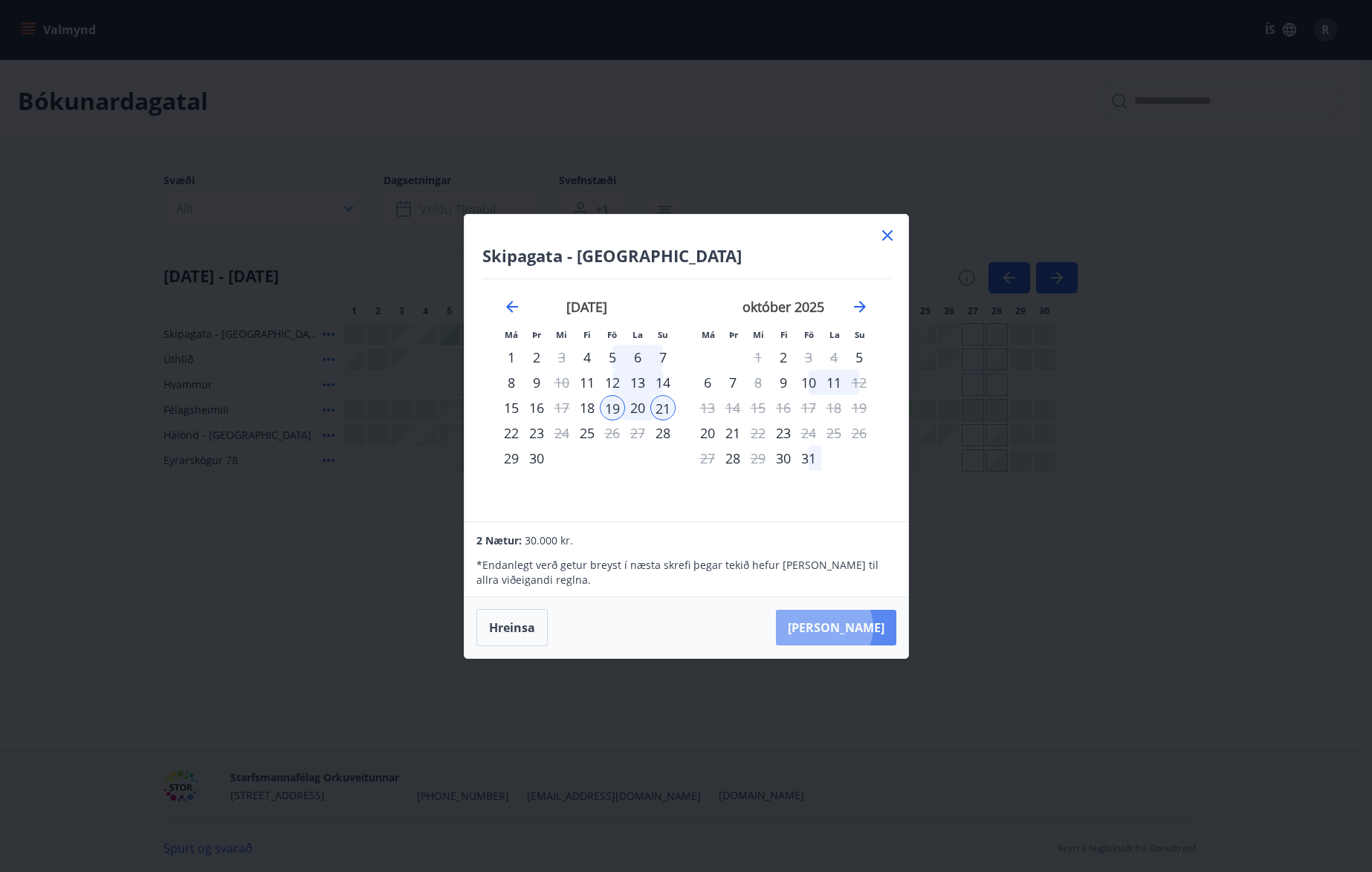
click at [870, 627] on button "[PERSON_NAME]" at bounding box center [835, 627] width 120 height 35
click at [884, 236] on icon at bounding box center [887, 235] width 18 height 18
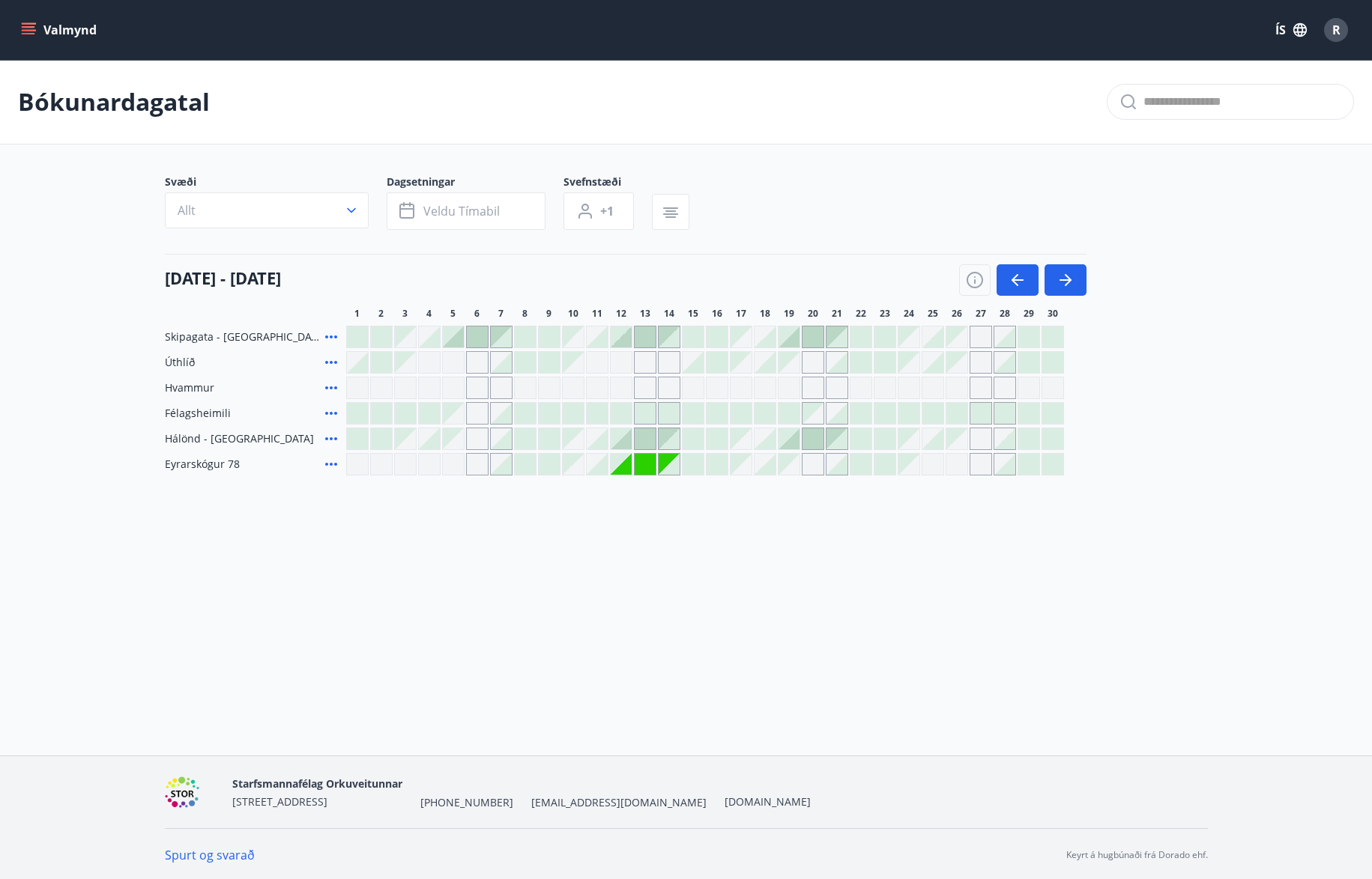
click at [38, 25] on button "Valmynd" at bounding box center [60, 30] width 85 height 27
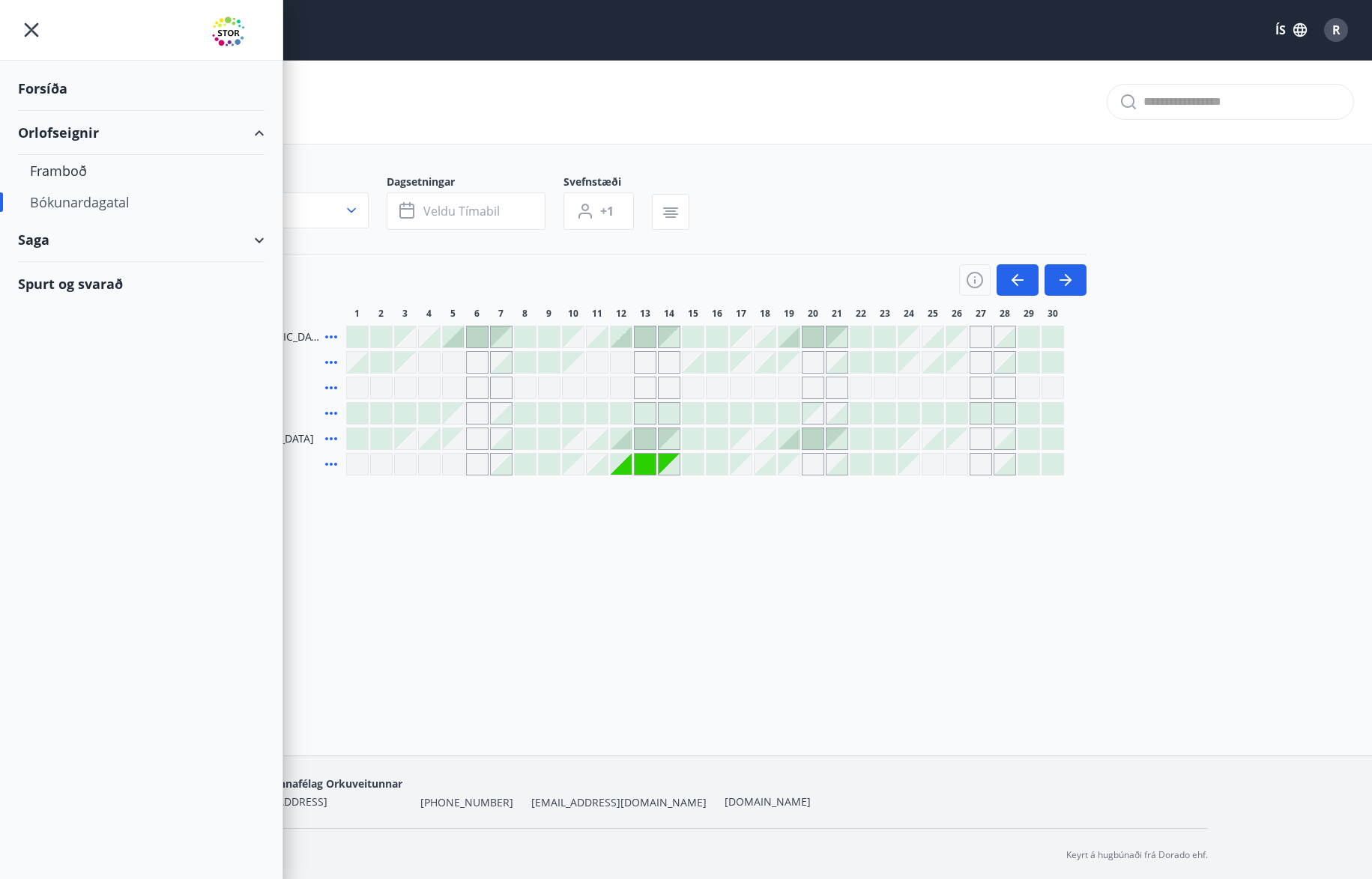
click at [76, 283] on div "Spurt og svarað" at bounding box center [141, 283] width 246 height 44
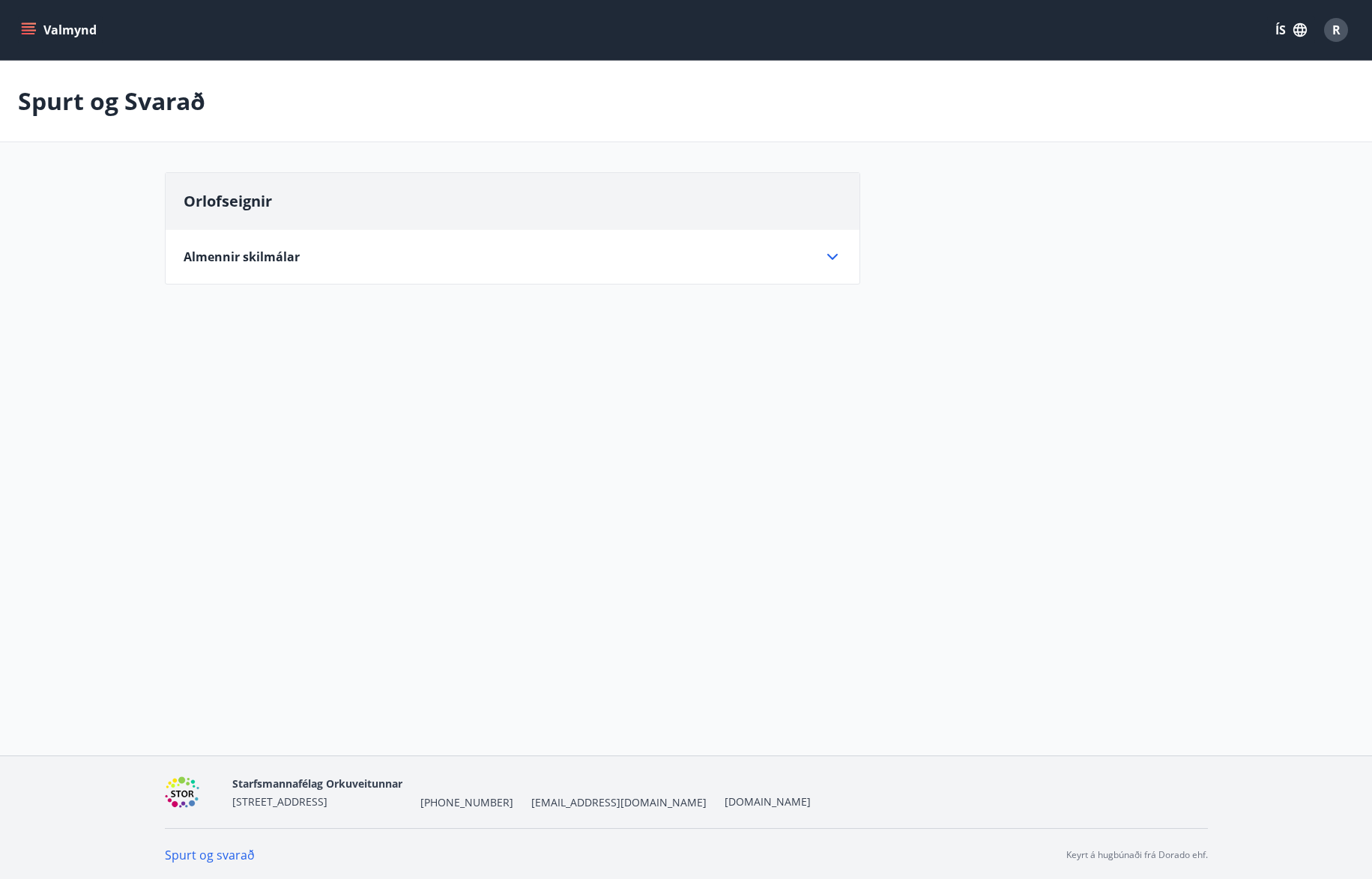
click at [833, 256] on icon at bounding box center [832, 257] width 18 height 18
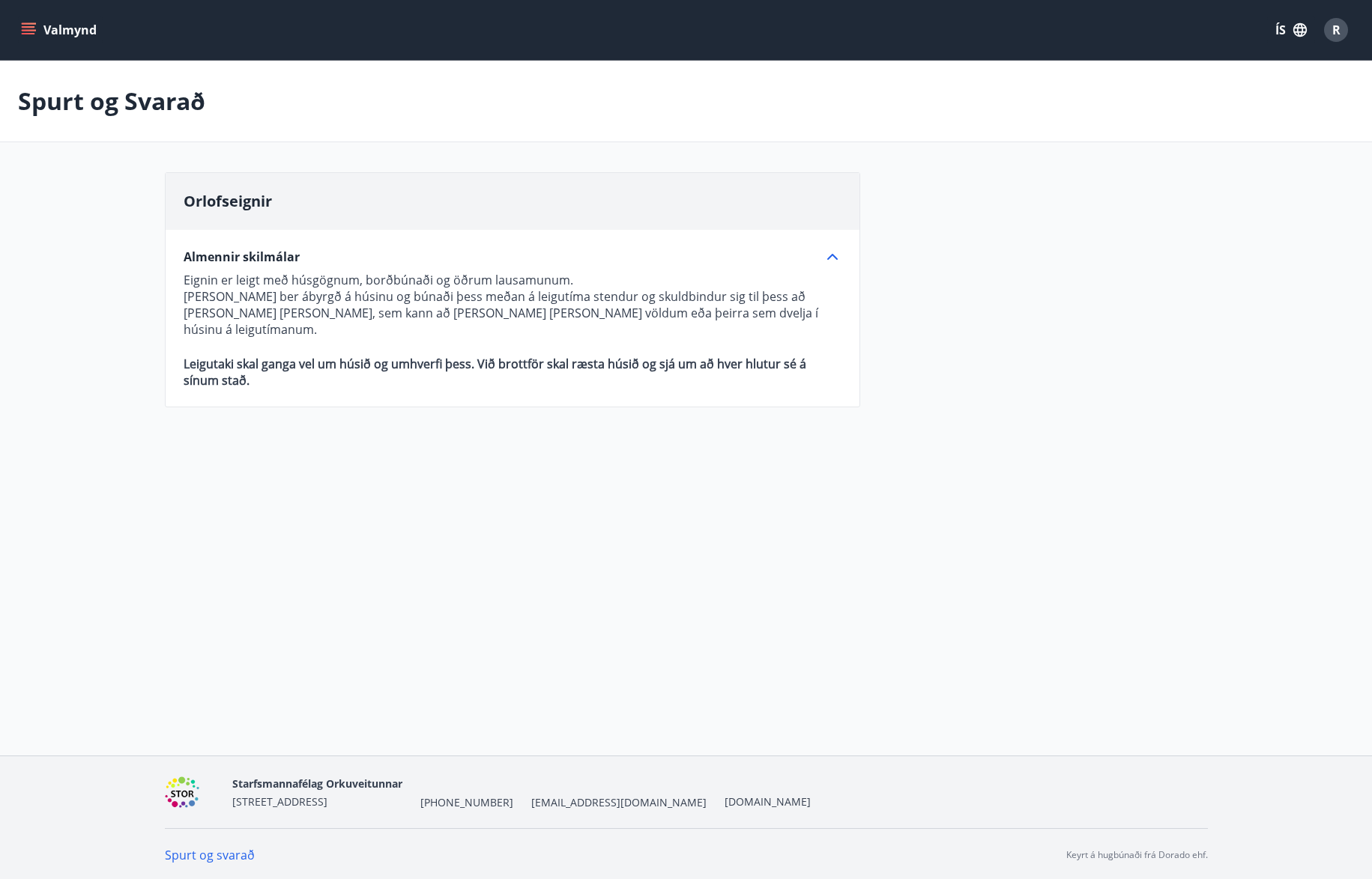
drag, startPoint x: 29, startPoint y: 33, endPoint x: 36, endPoint y: 50, distance: 18.4
click at [28, 33] on icon "menu" at bounding box center [28, 34] width 13 height 2
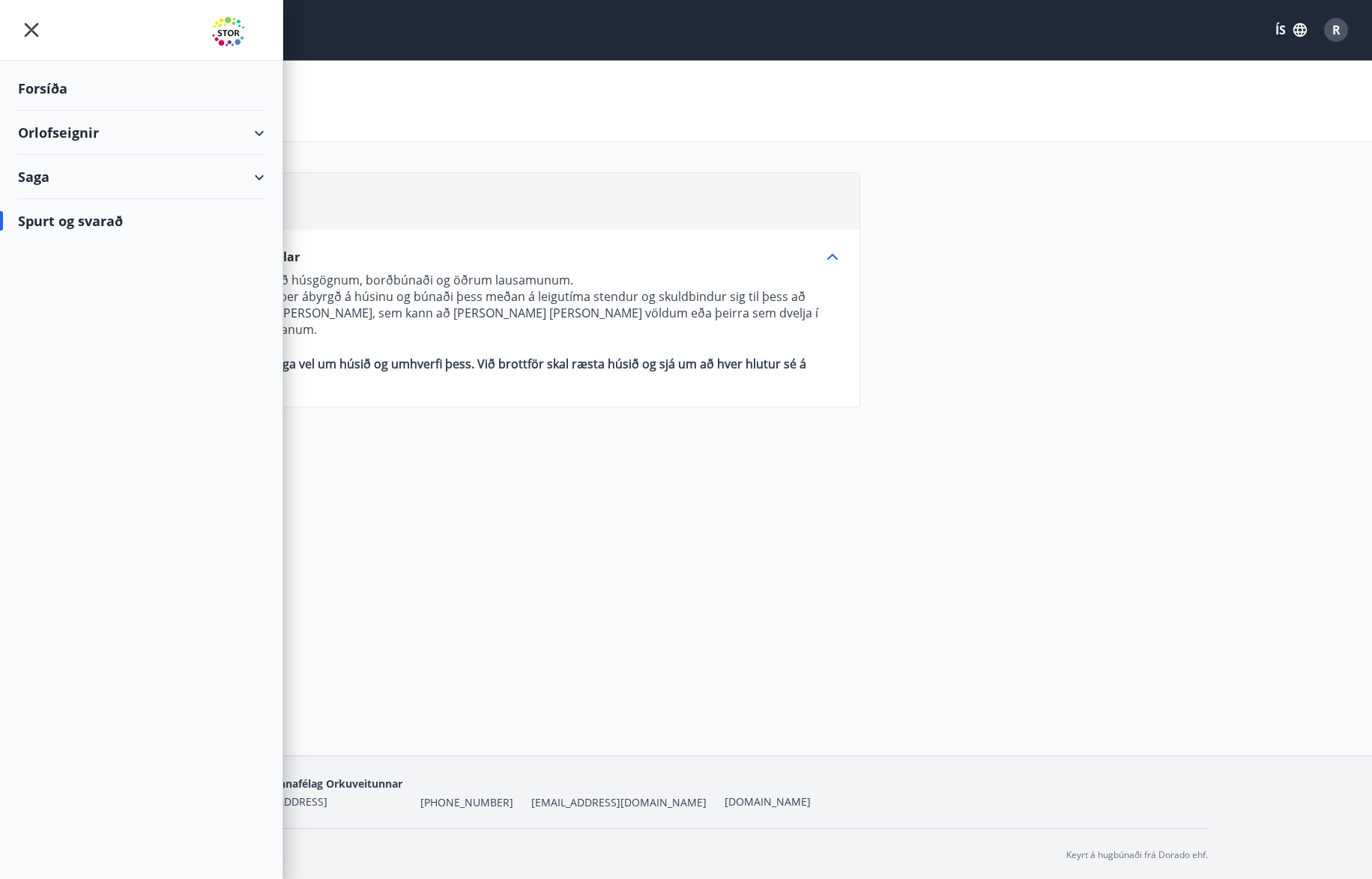
click at [257, 171] on div "Saga" at bounding box center [141, 177] width 246 height 44
click at [63, 215] on div "Bókanir" at bounding box center [141, 215] width 223 height 32
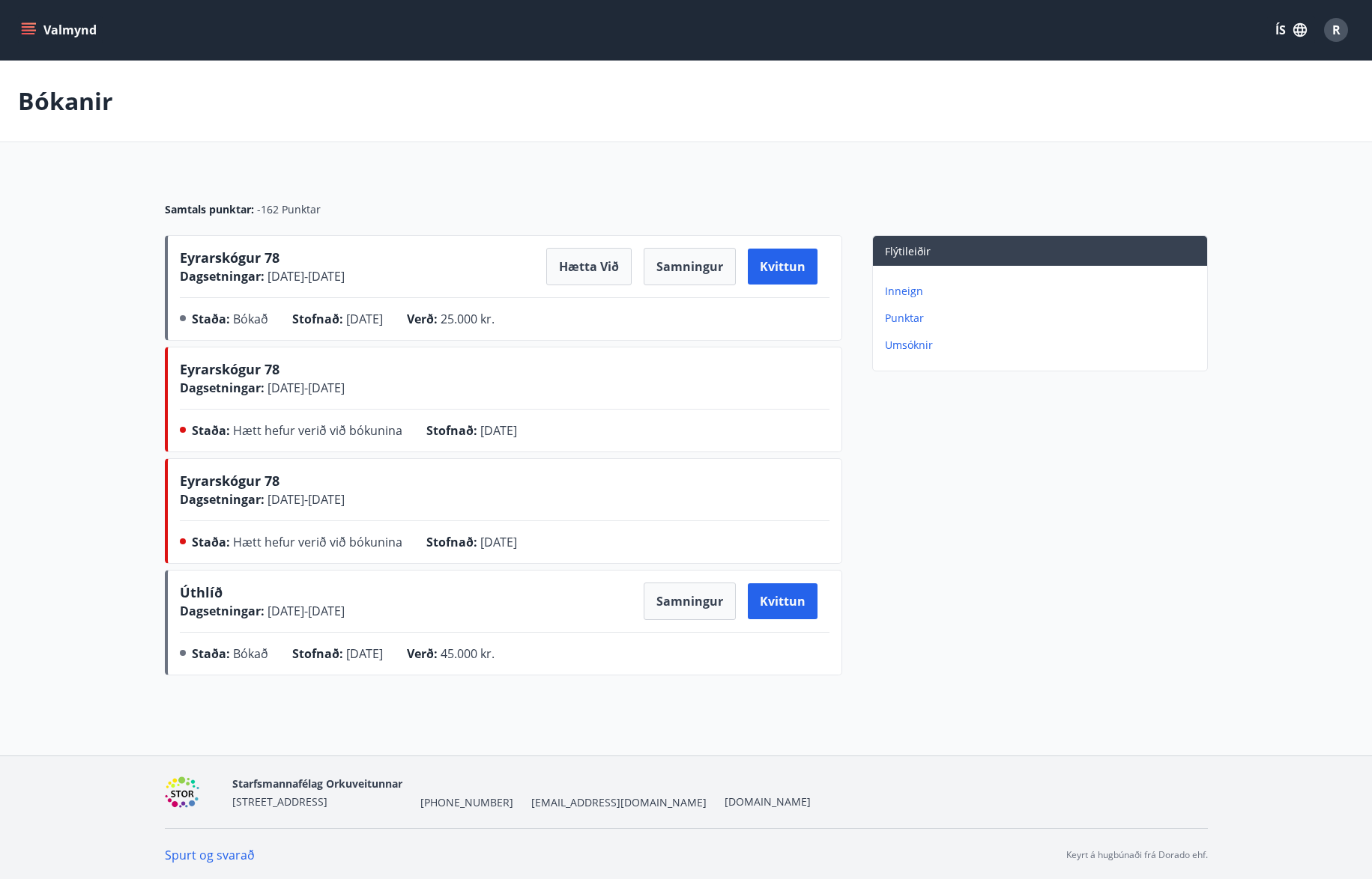
click at [32, 28] on icon "menu" at bounding box center [28, 27] width 13 height 2
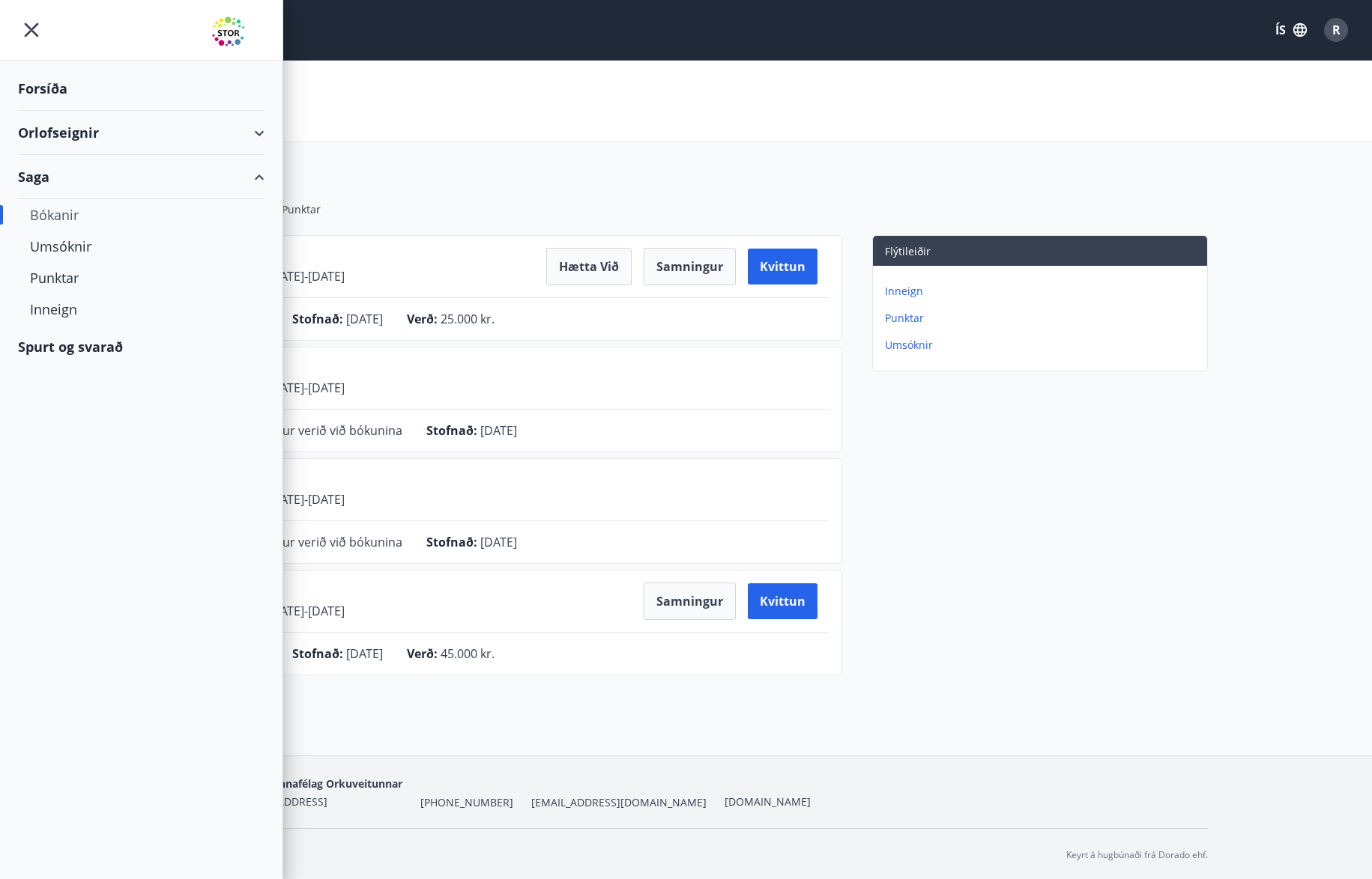
click at [267, 133] on icon at bounding box center [259, 133] width 18 height 18
click at [82, 169] on div "Framboð" at bounding box center [141, 171] width 223 height 32
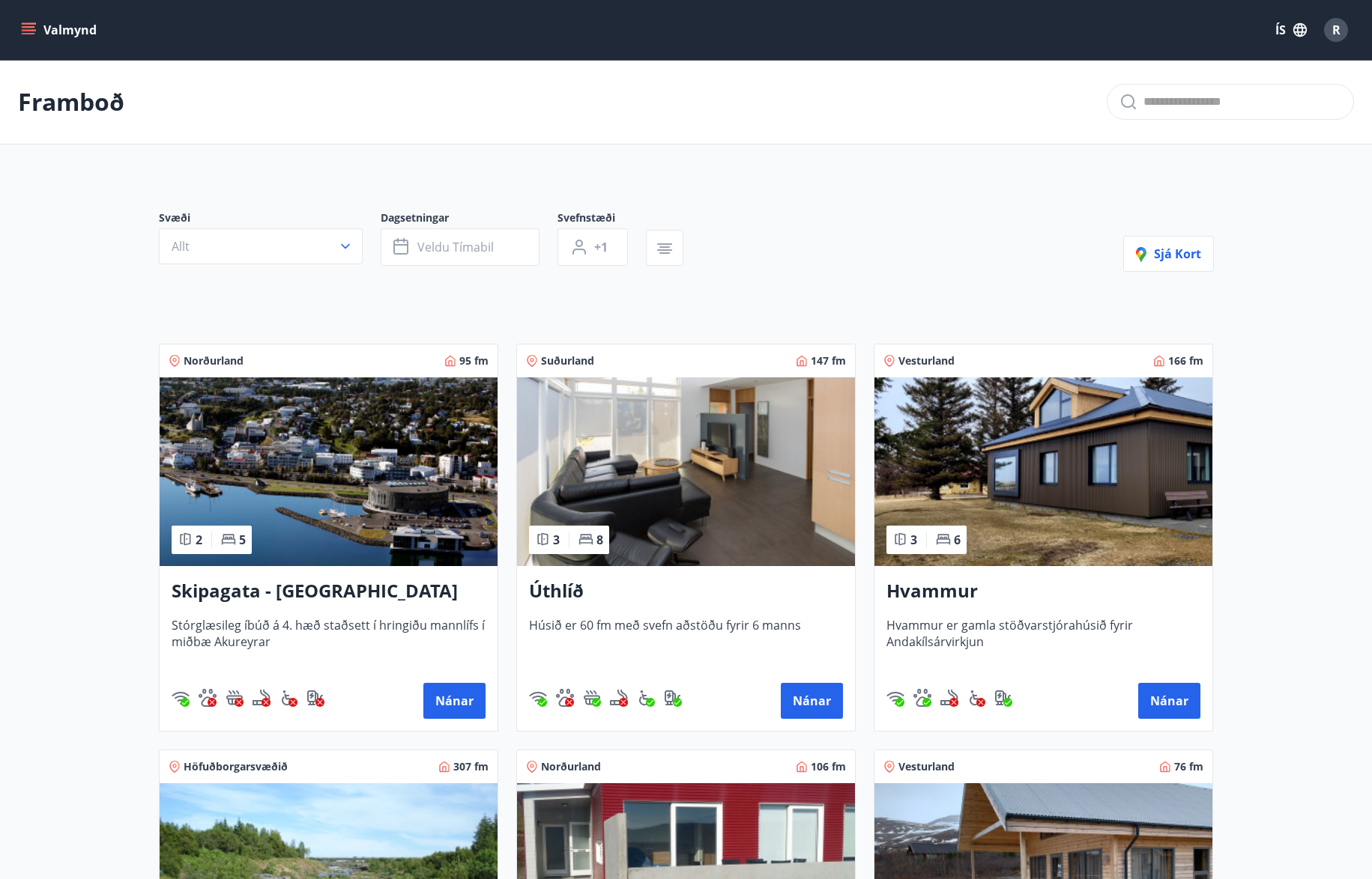
click at [13, 26] on div "Valmynd ÍS R" at bounding box center [686, 30] width 1372 height 60
click at [26, 26] on icon "menu" at bounding box center [28, 27] width 13 height 2
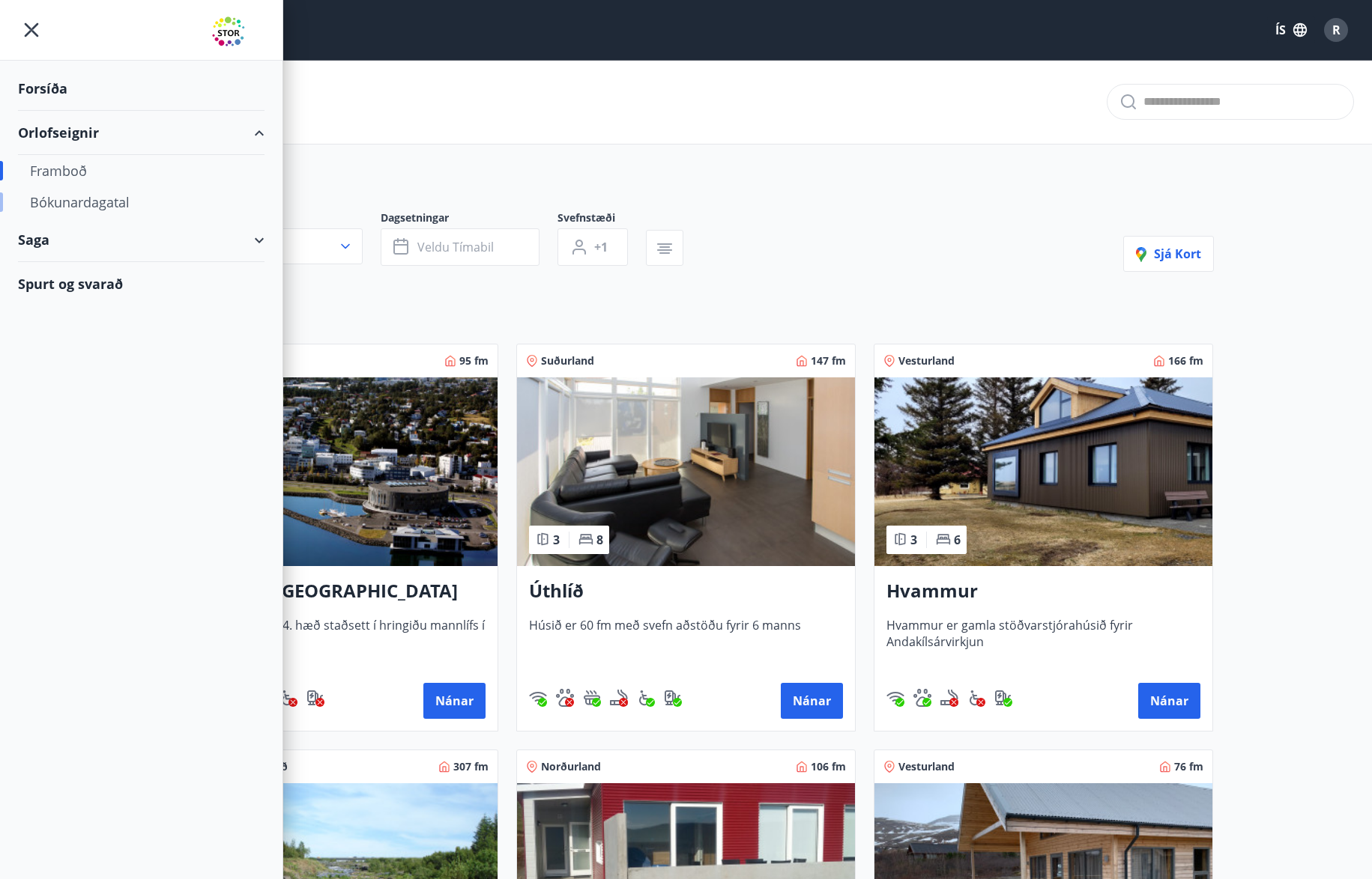
click at [120, 200] on div "Bókunardagatal" at bounding box center [141, 203] width 223 height 32
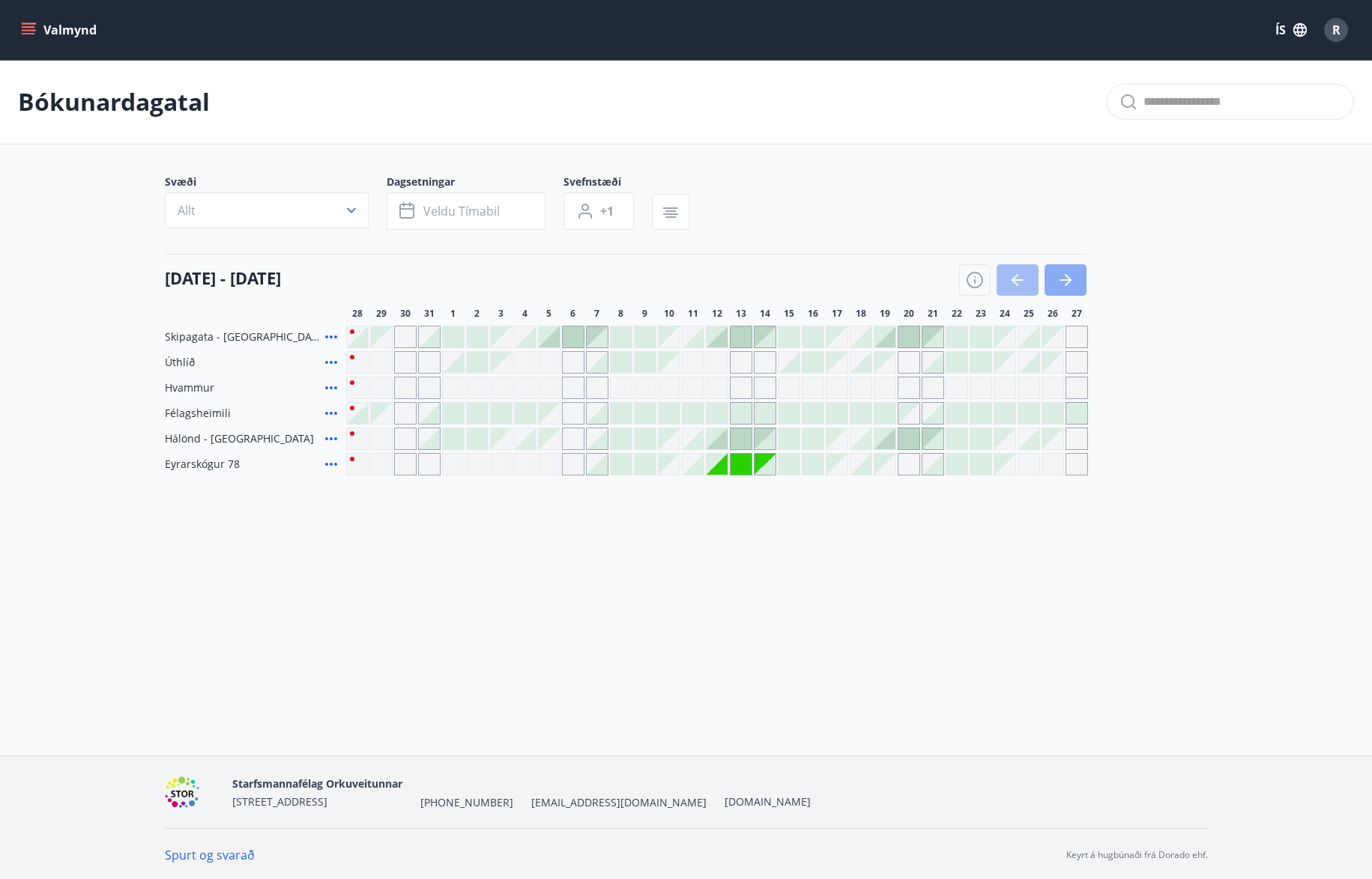
click at [1073, 277] on icon "button" at bounding box center [1065, 280] width 18 height 18
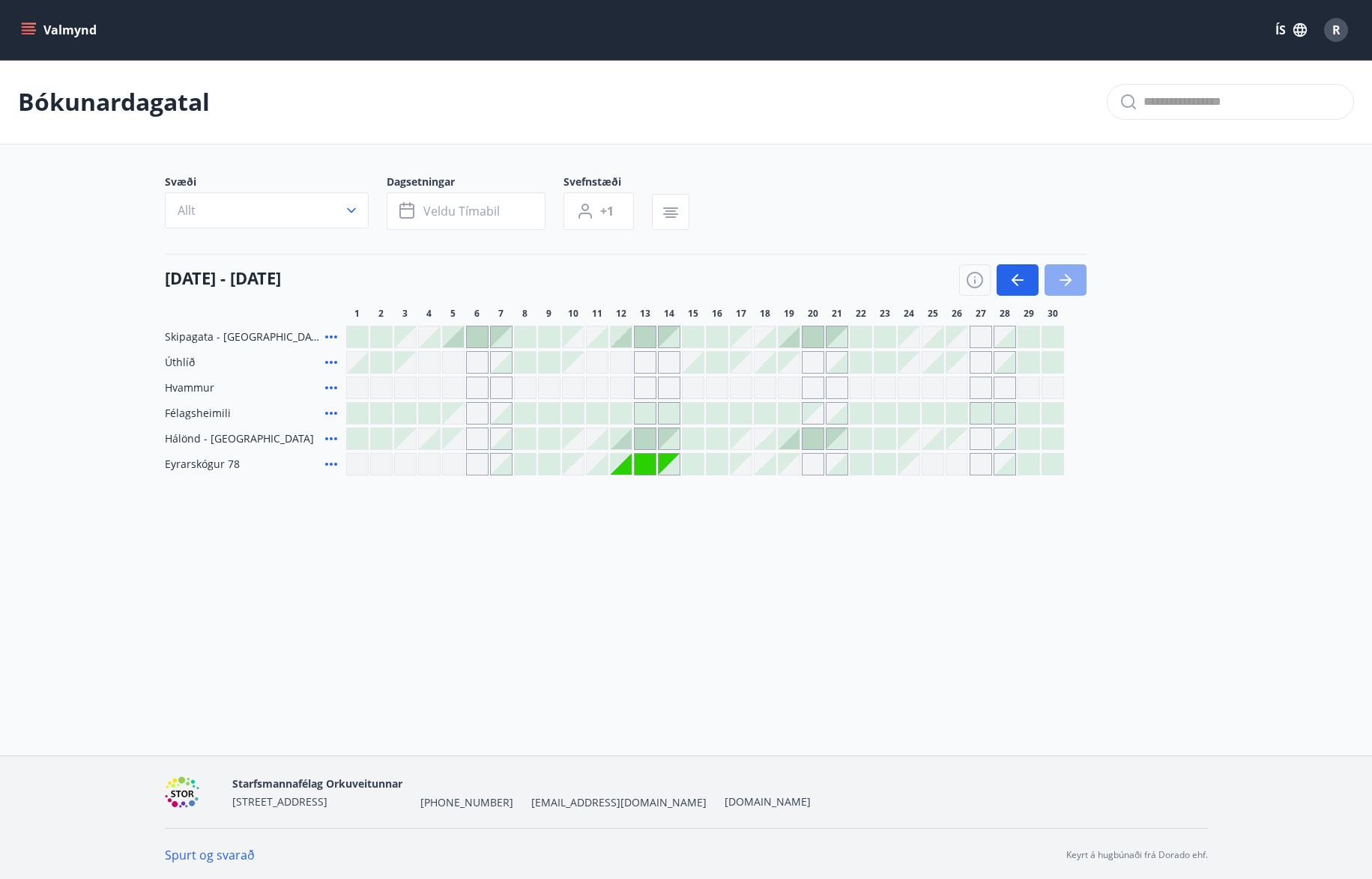
click at [1073, 277] on icon "button" at bounding box center [1065, 280] width 18 height 18
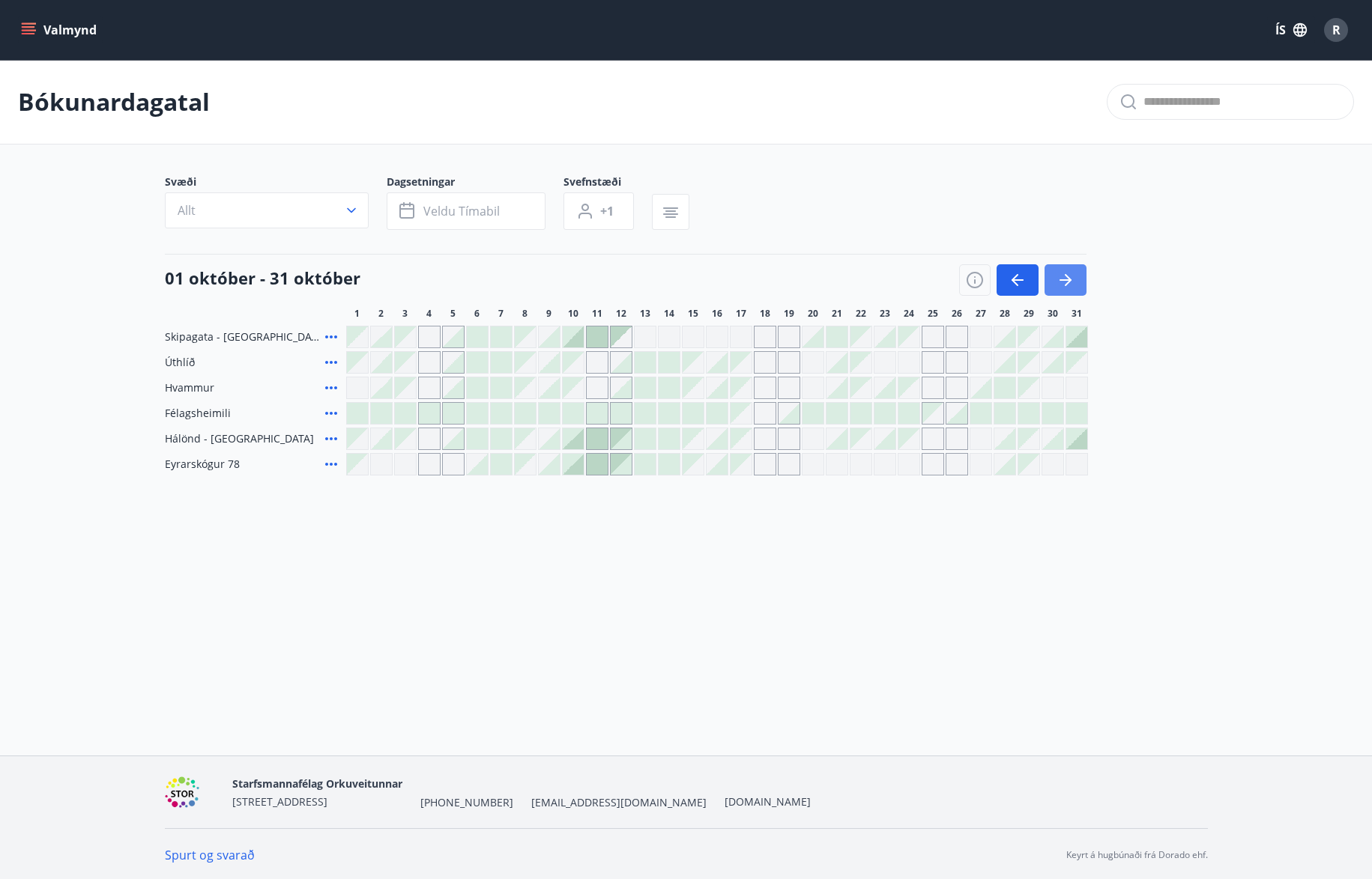
click at [1073, 277] on icon "button" at bounding box center [1065, 280] width 18 height 18
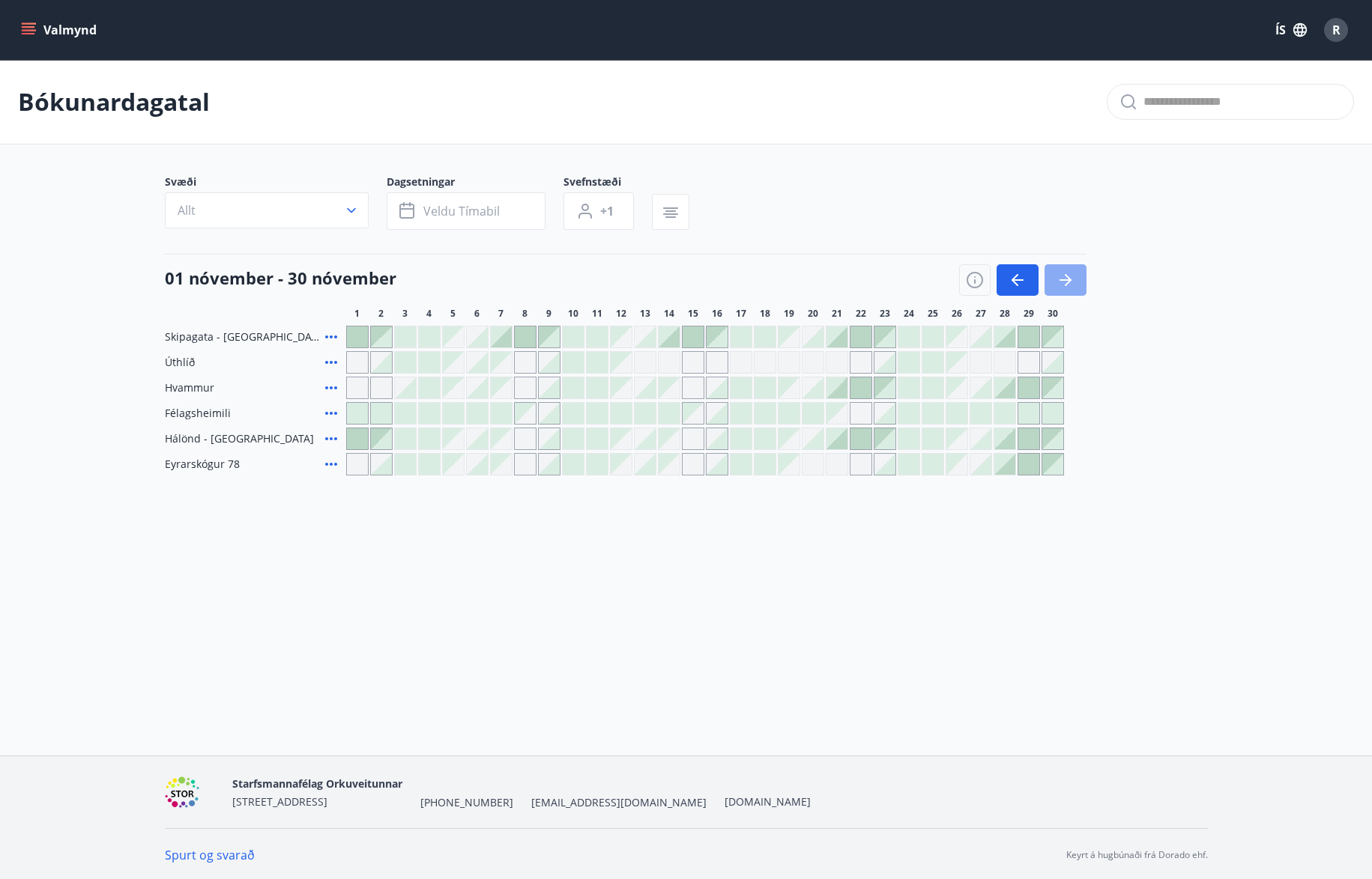
click at [1073, 277] on icon "button" at bounding box center [1065, 280] width 18 height 18
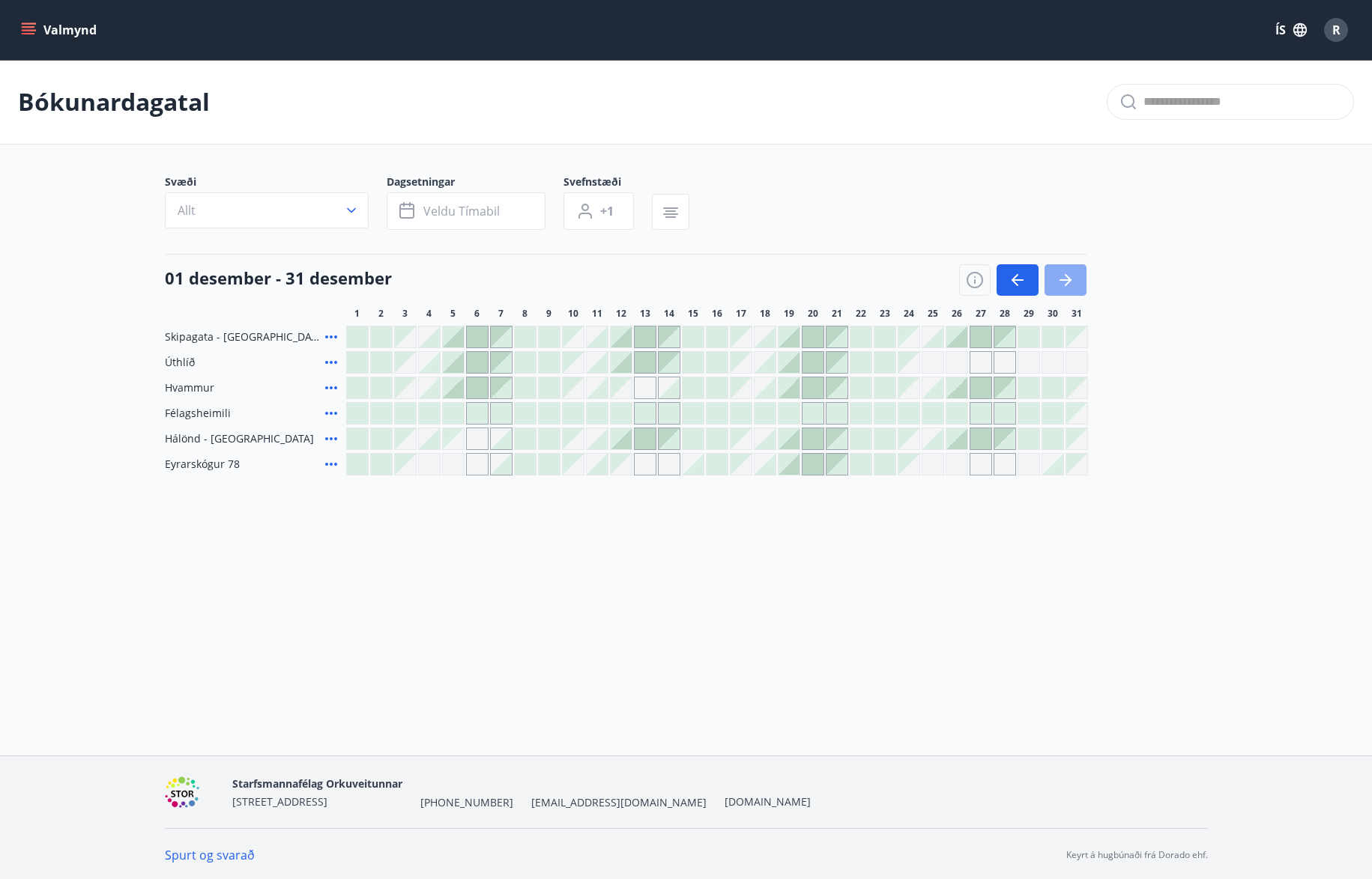
click at [1073, 277] on icon "button" at bounding box center [1065, 280] width 18 height 18
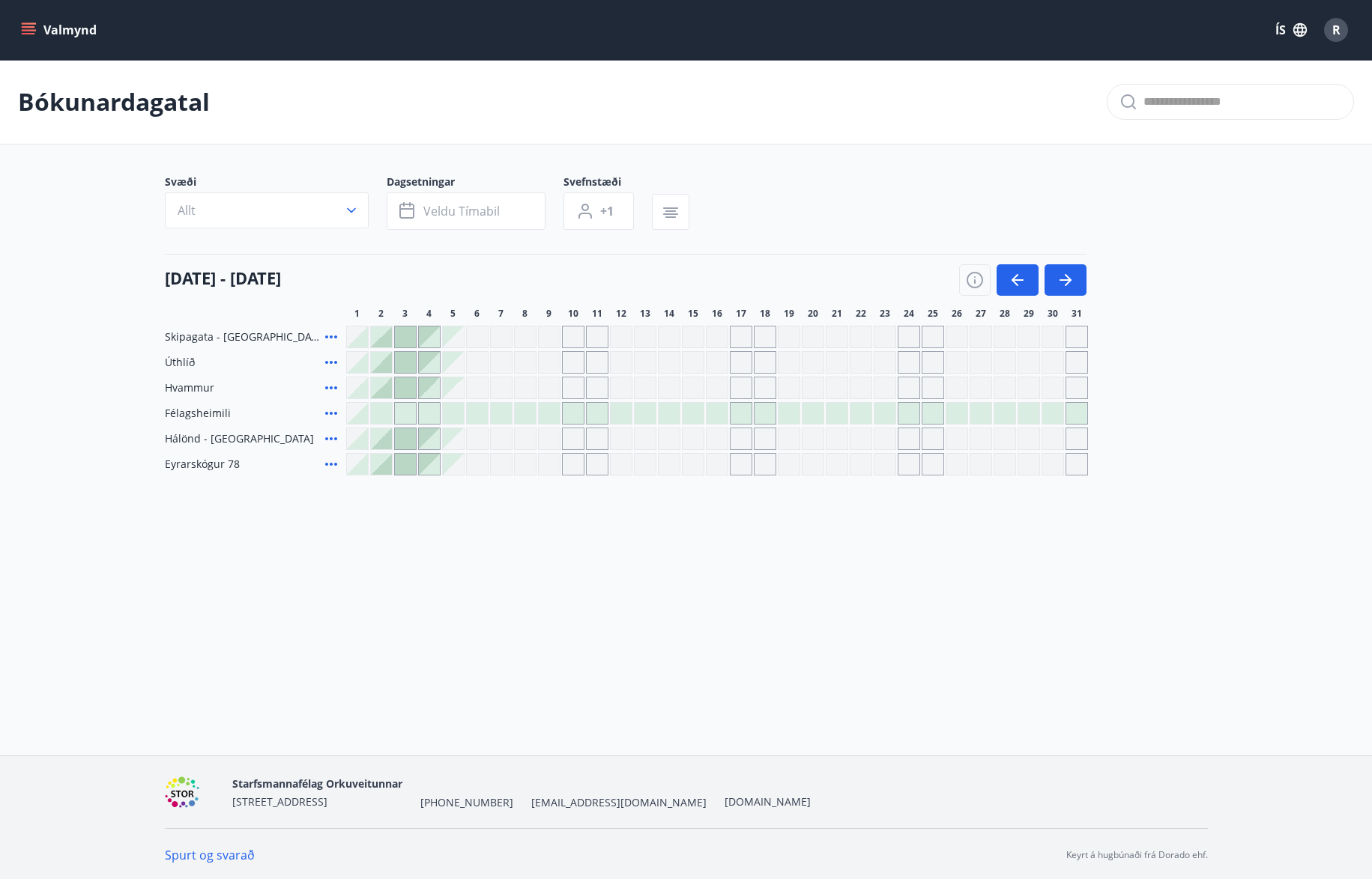
click at [570, 338] on div "Gráir dagar eru ekki bókanlegir" at bounding box center [573, 337] width 22 height 22
click at [1012, 278] on icon "button" at bounding box center [1017, 280] width 18 height 18
